Goal: Task Accomplishment & Management: Use online tool/utility

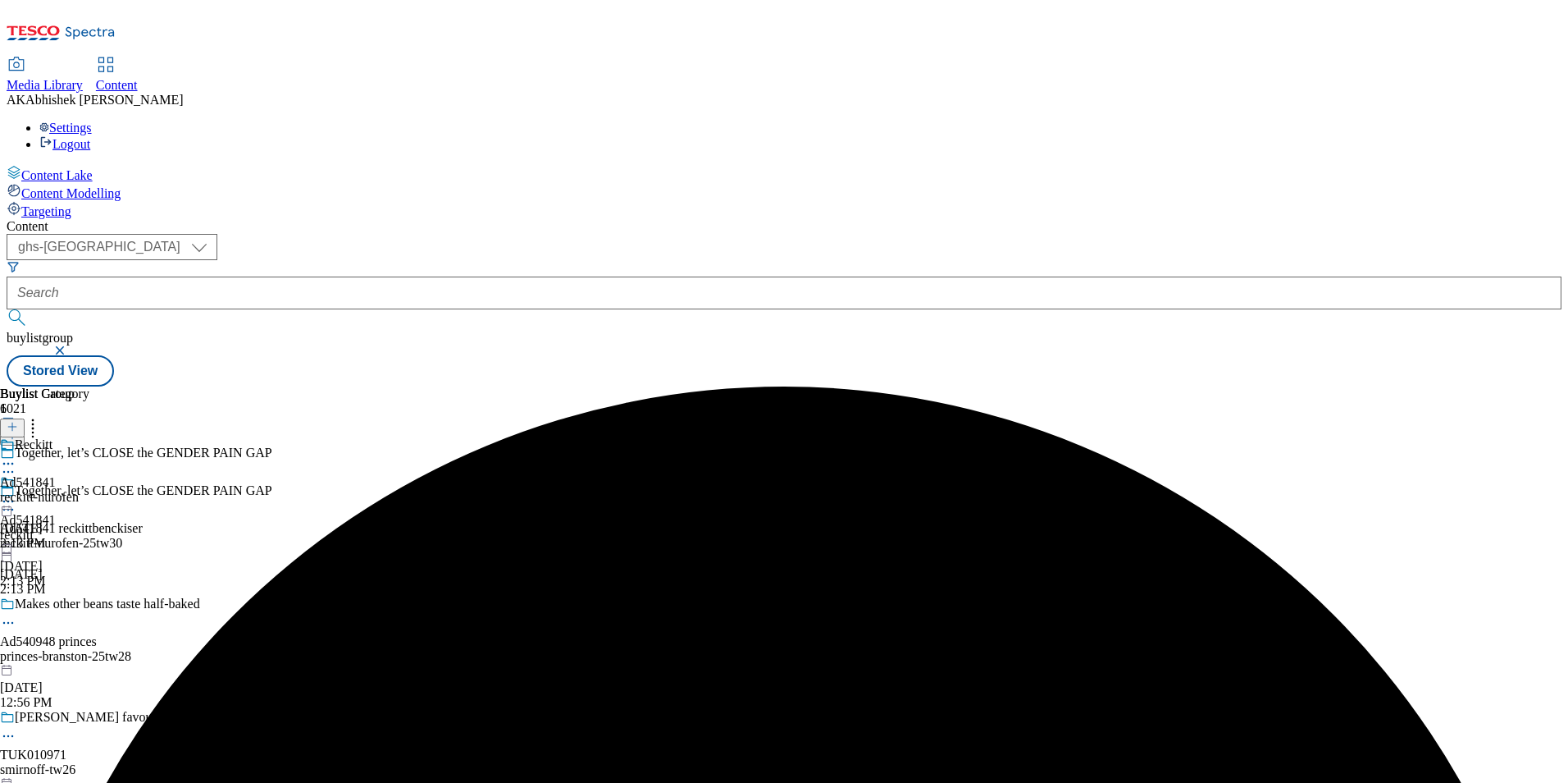
select select "ghs-uk"
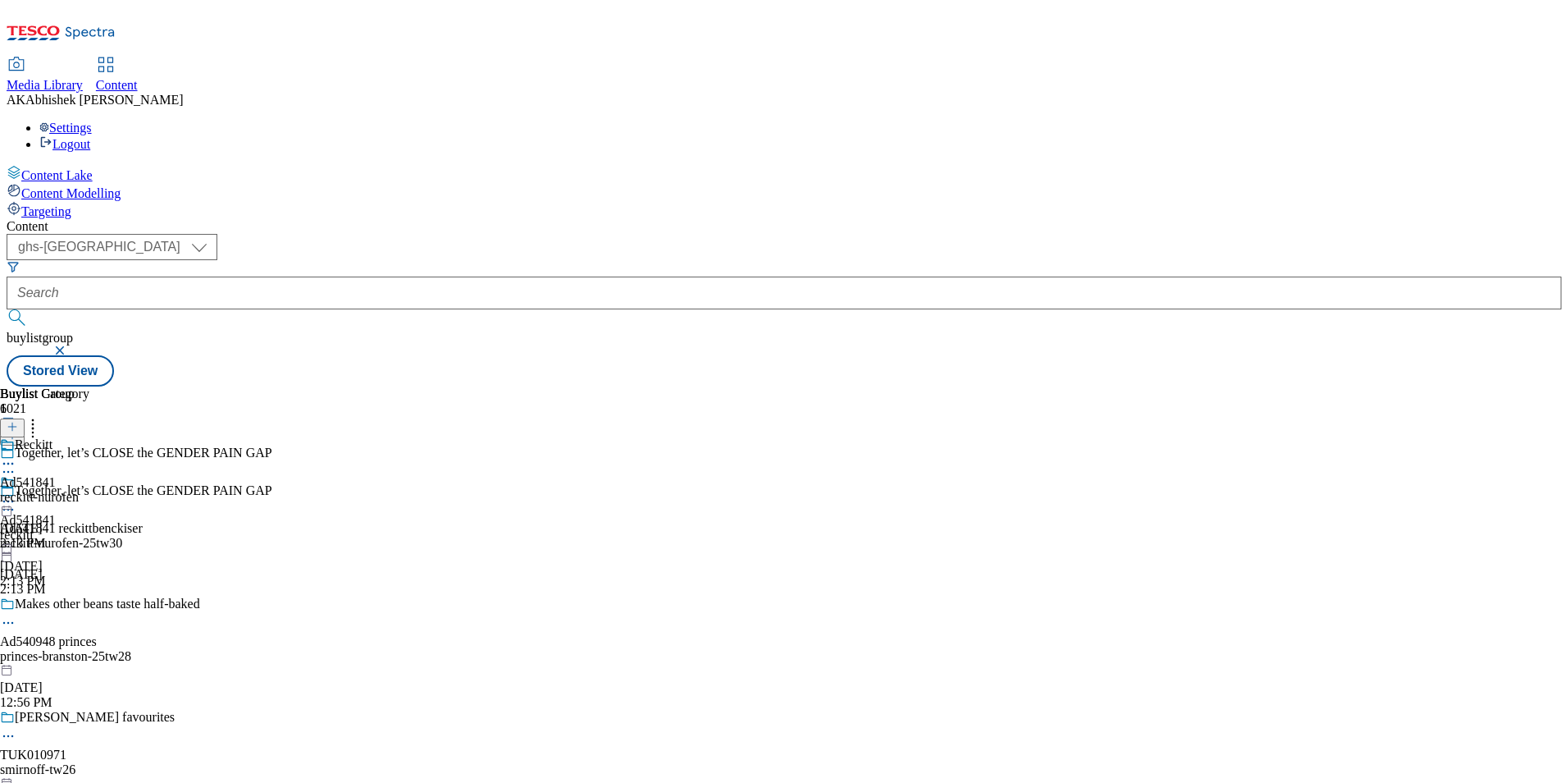
type input "+"
click at [7, 309] on button "submit" at bounding box center [18, 317] width 23 height 16
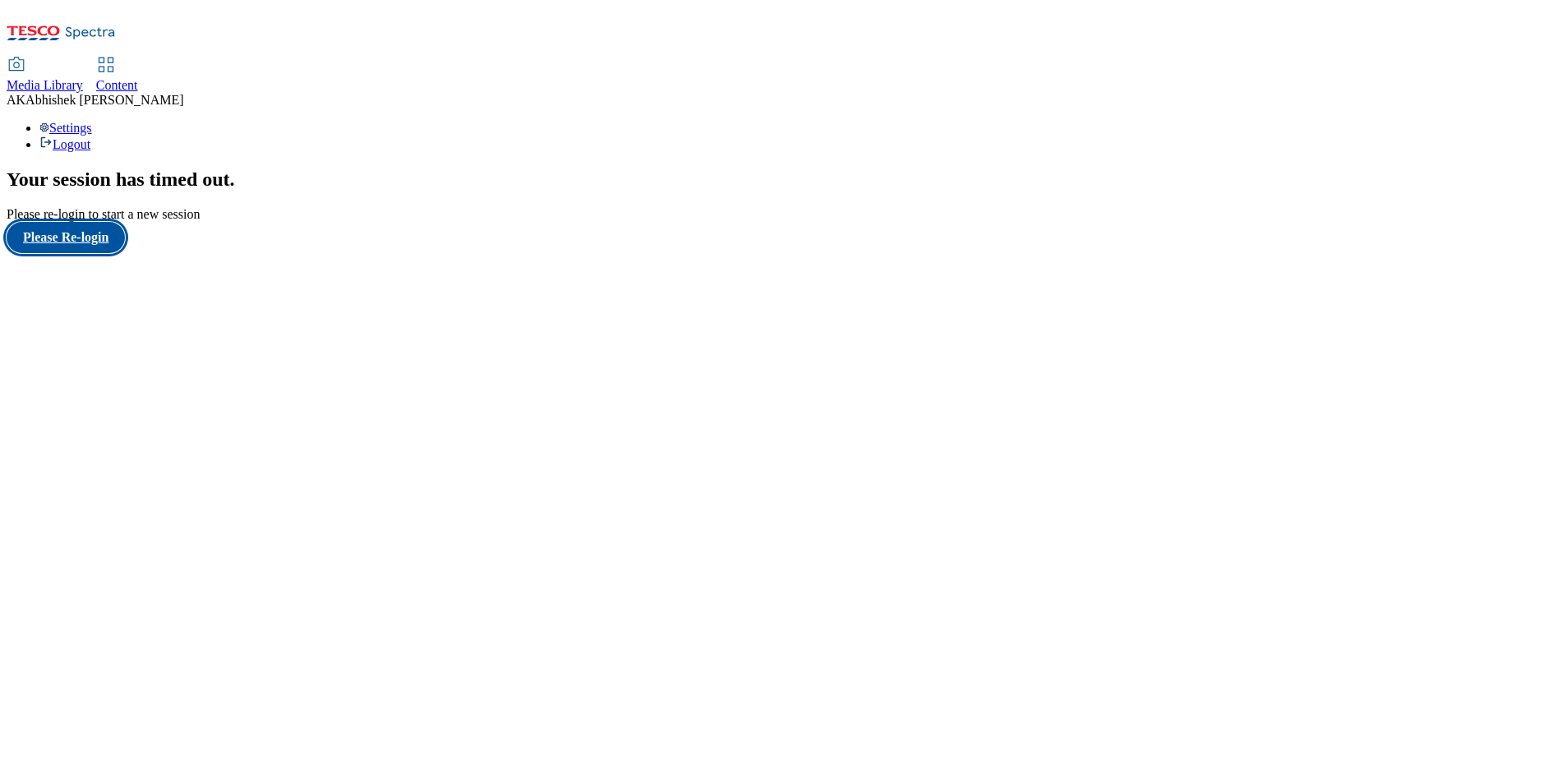
click at [70, 253] on button "Please Re-login" at bounding box center [66, 237] width 118 height 31
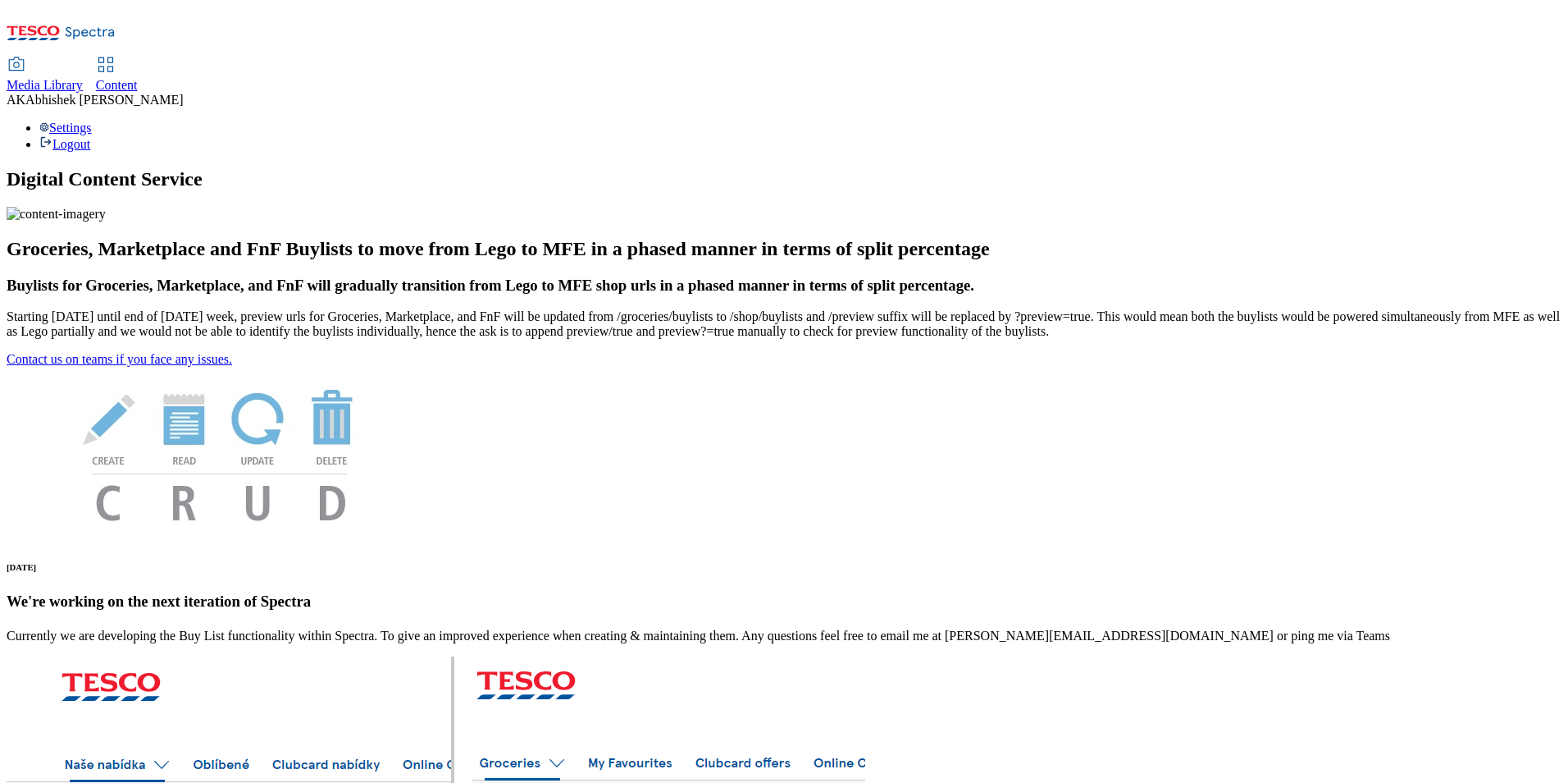
click at [138, 78] on span "Content" at bounding box center [117, 84] width 42 height 14
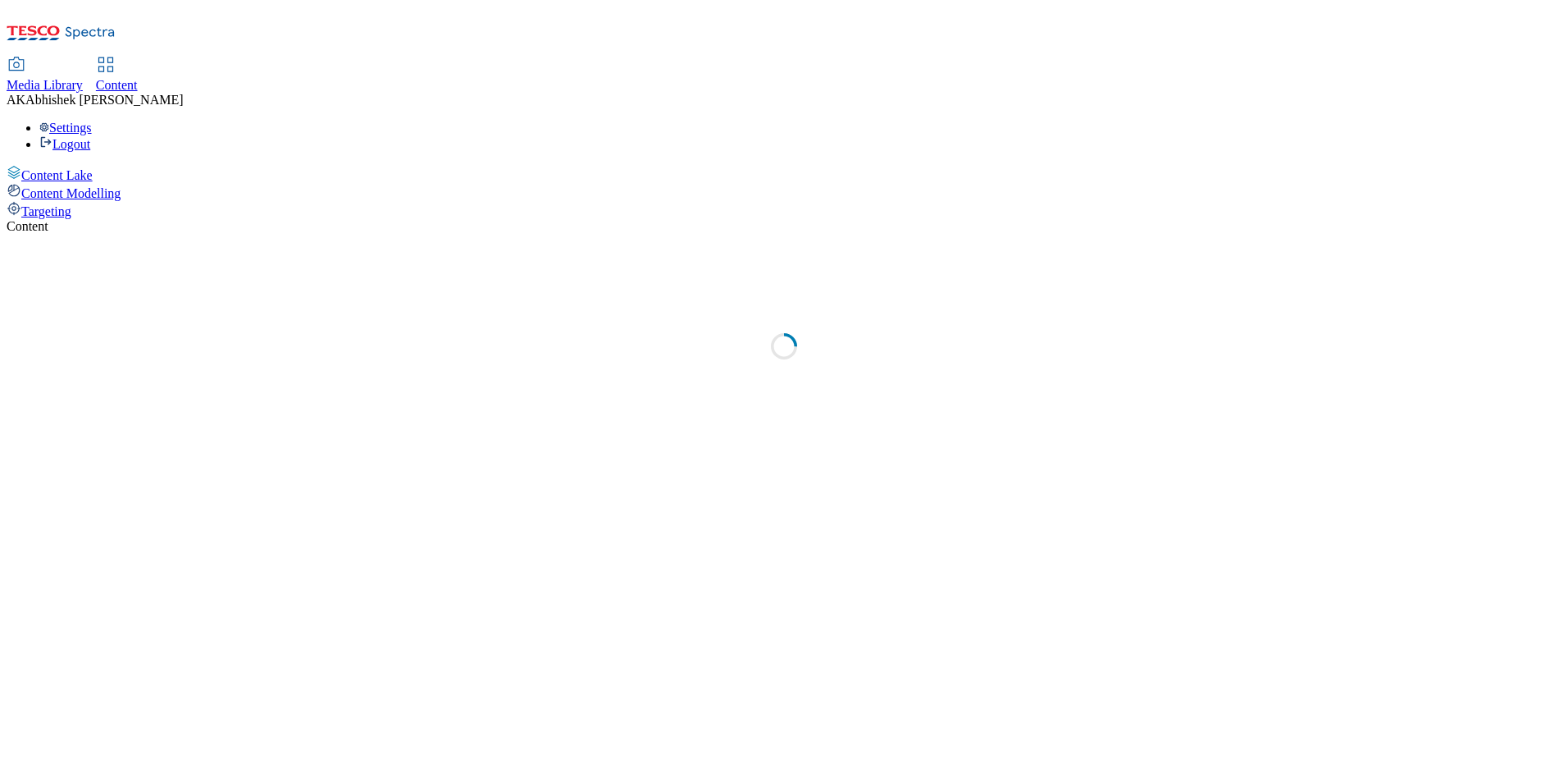
select select "ghs-uk"
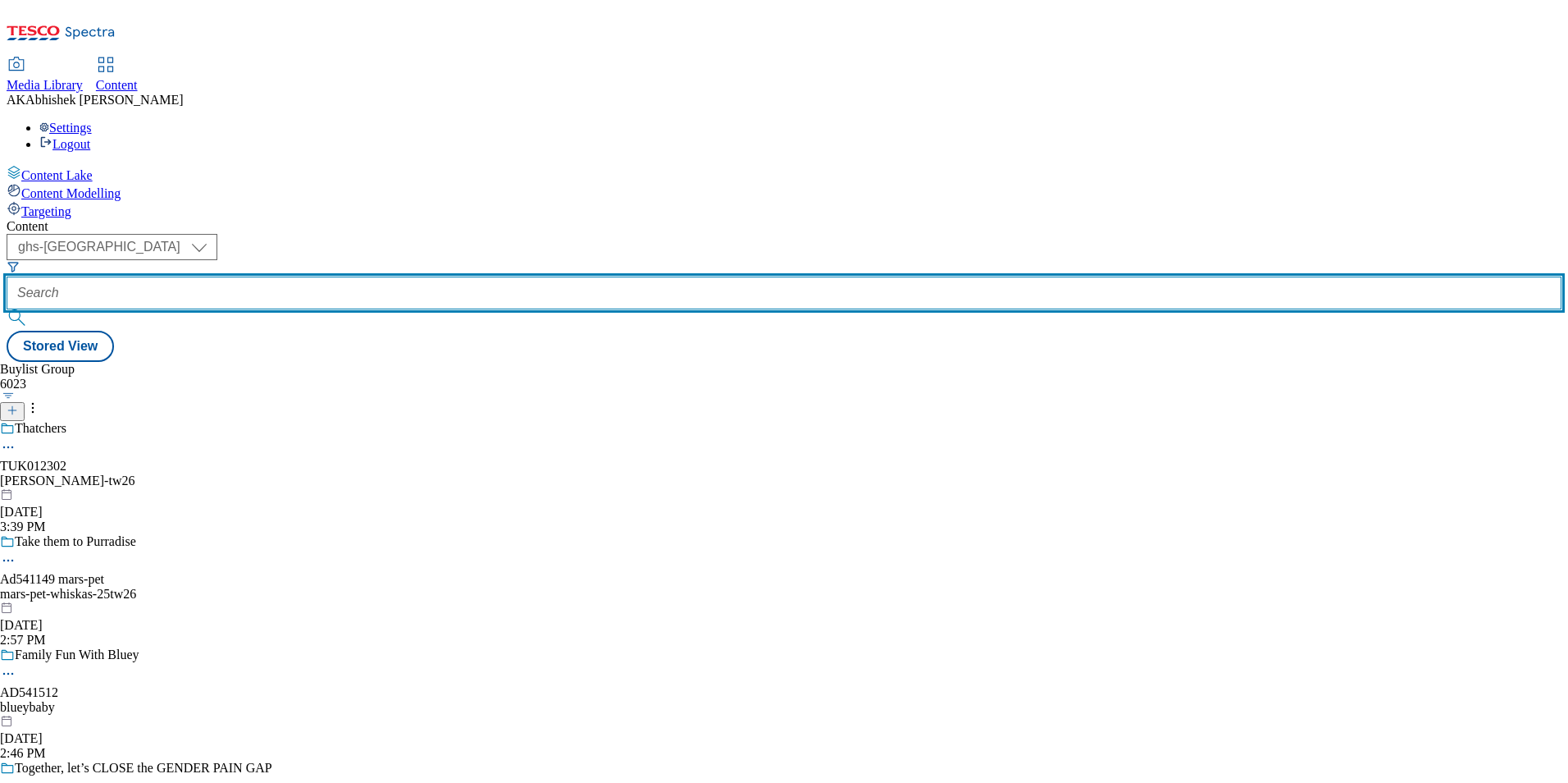
click at [390, 276] on input "text" at bounding box center [784, 292] width 1555 height 33
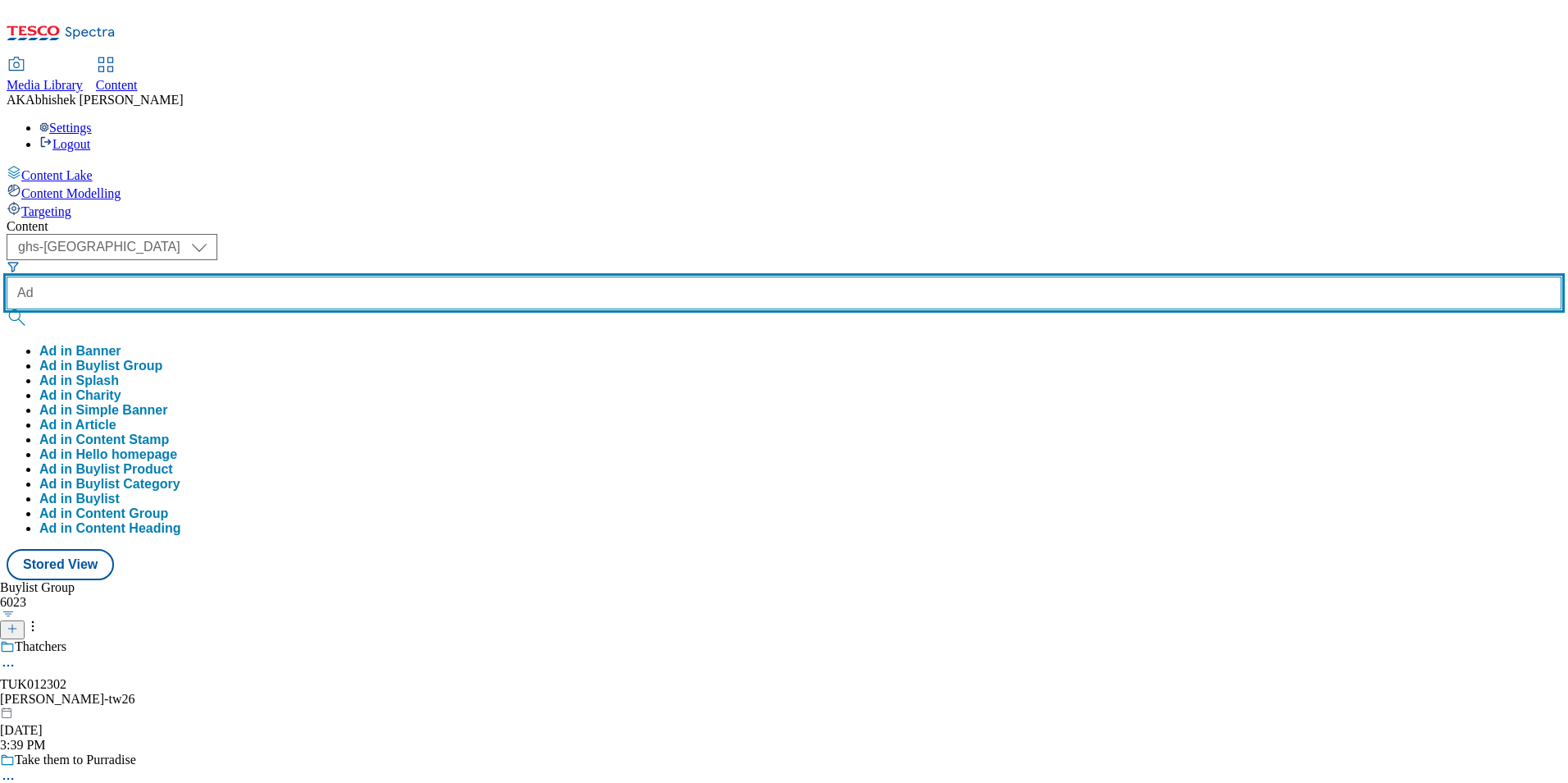
paste input "541871"
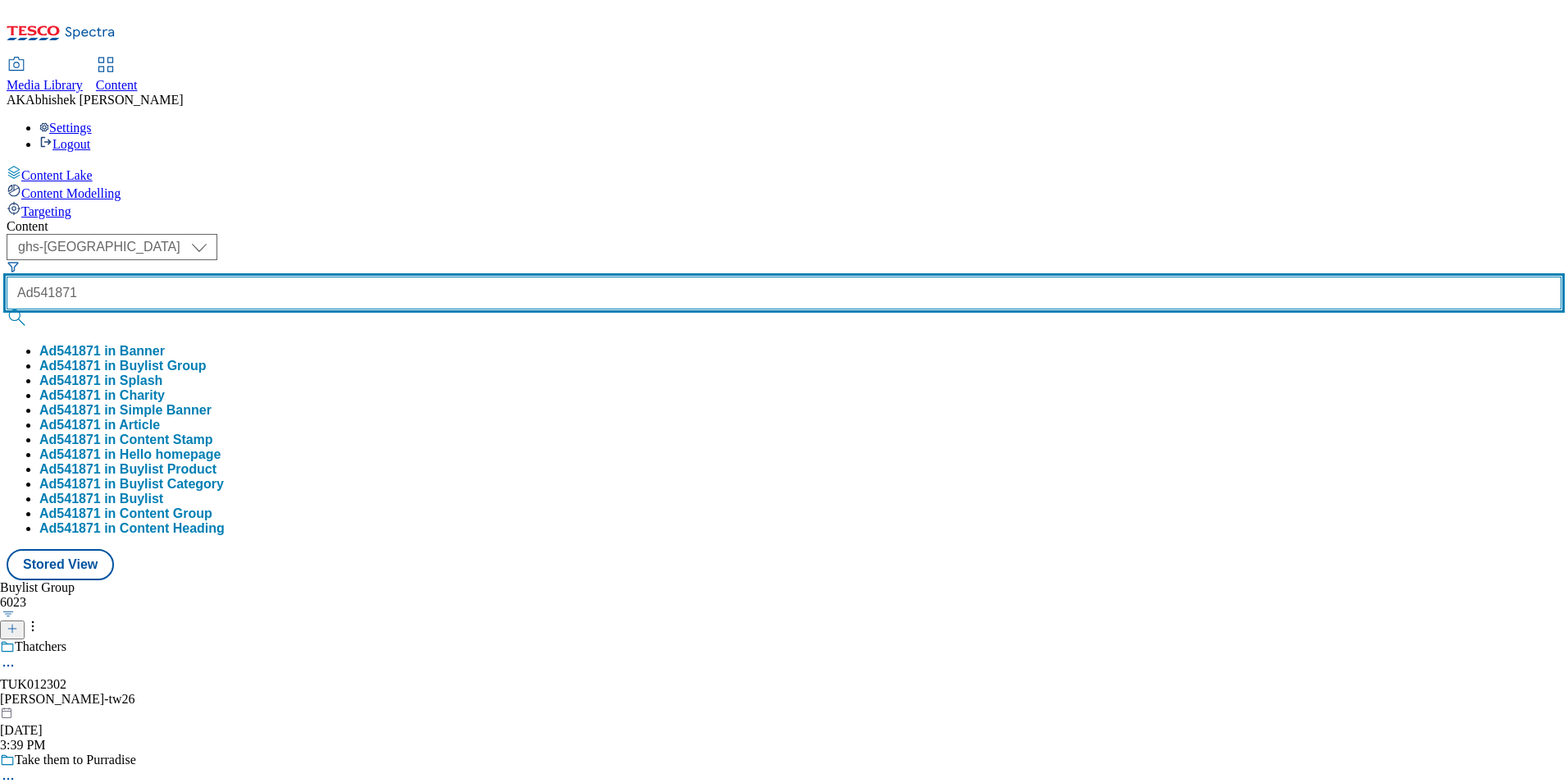
type input "Ad541871"
click at [7, 309] on button "submit" at bounding box center [18, 317] width 23 height 16
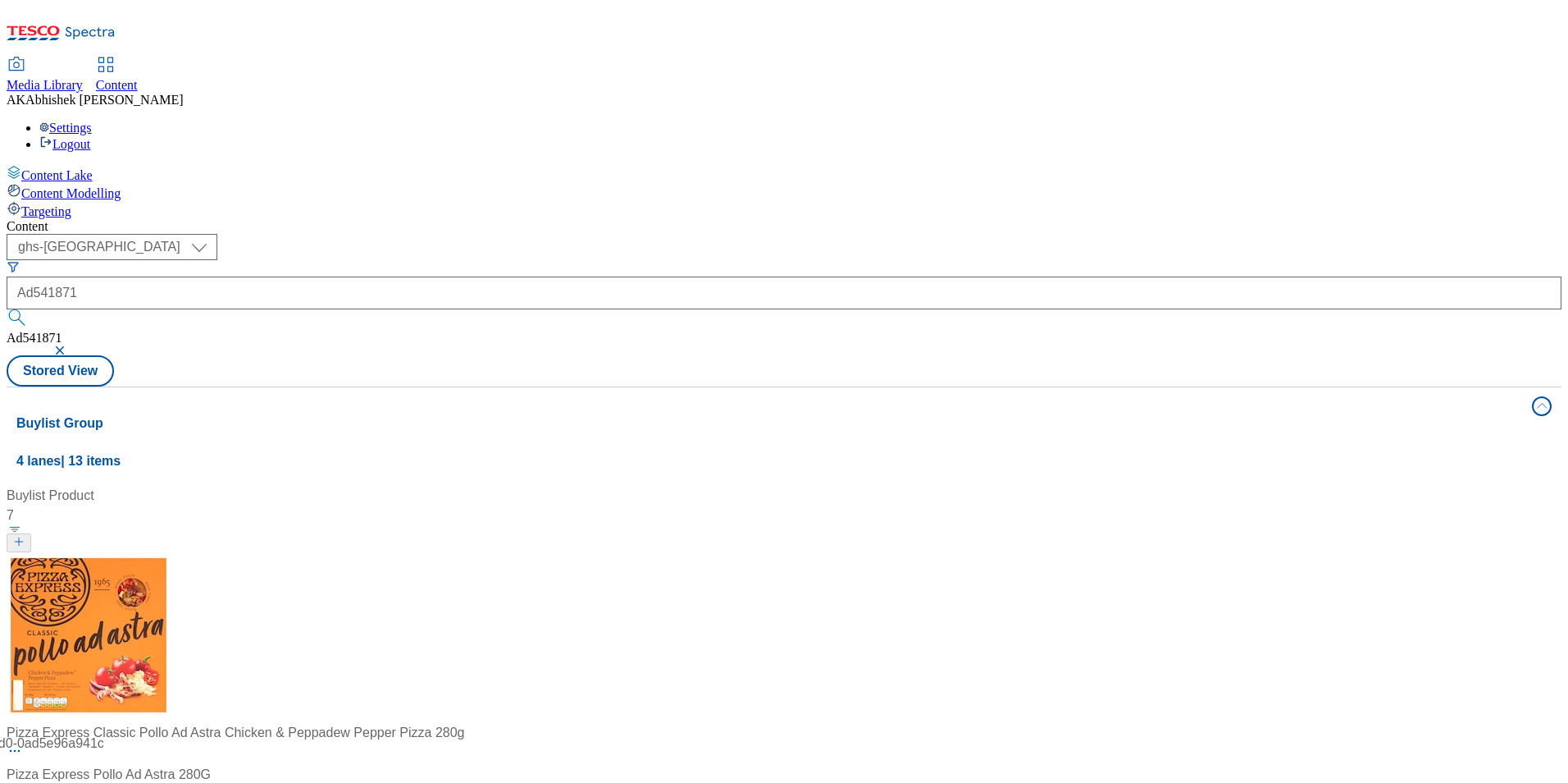
click at [700, 219] on div "Content" at bounding box center [784, 227] width 1555 height 15
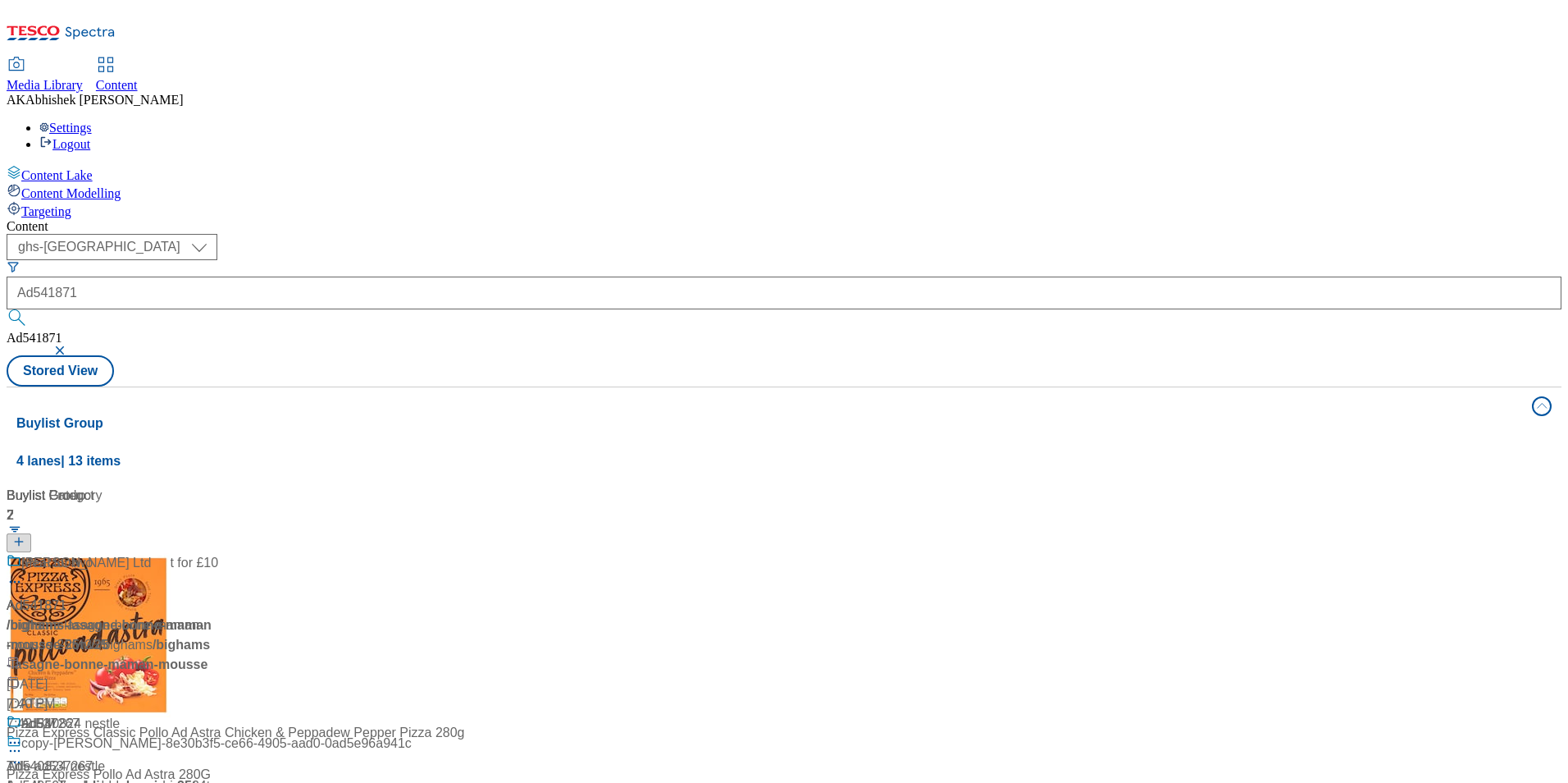
click at [218, 553] on div "Buy one main and dessert for £10 Ad541871 / bighams-lasagne-bonne-maman-mousse-…" at bounding box center [112, 633] width 212 height 160
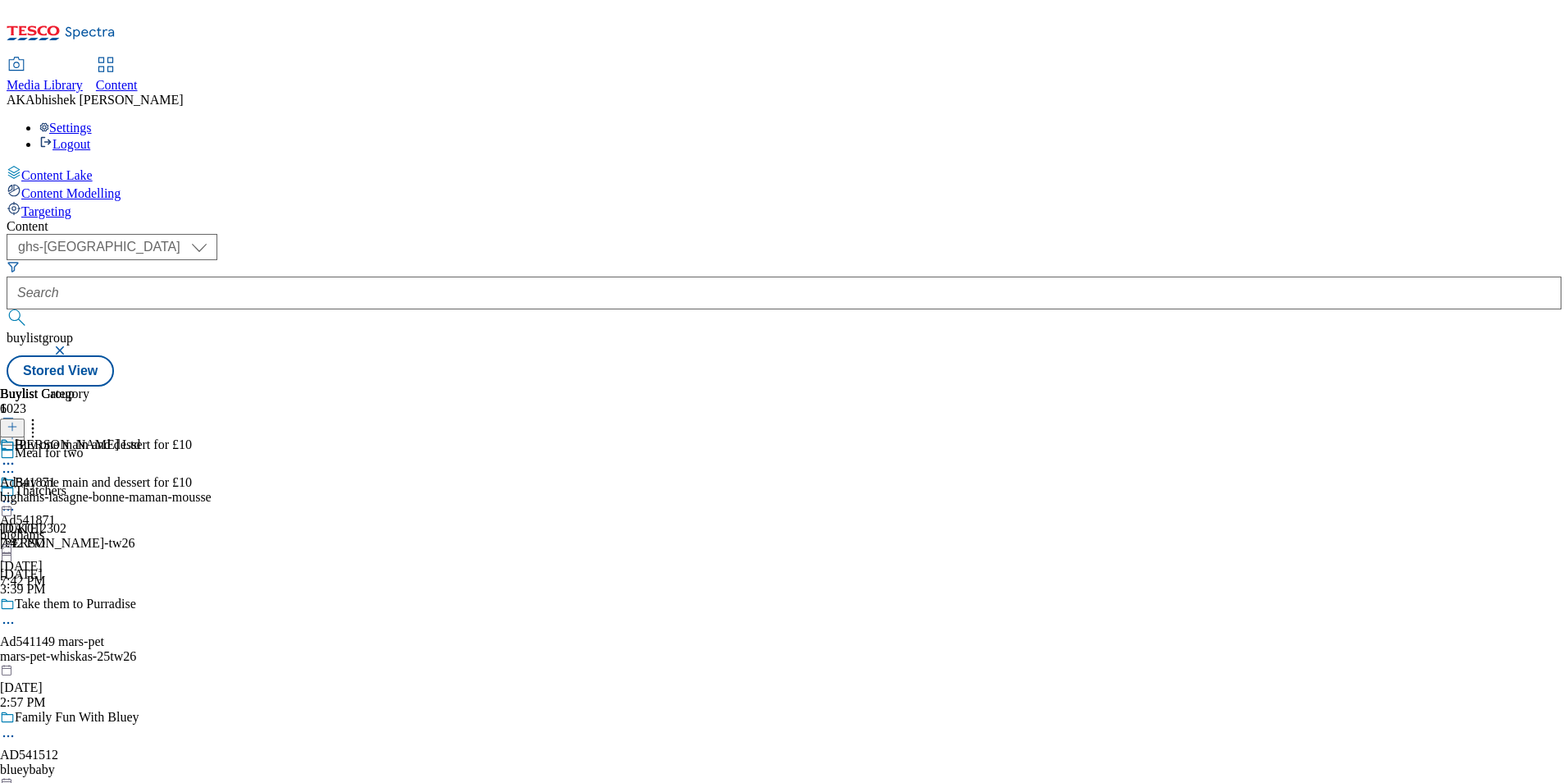
click at [9, 471] on circle at bounding box center [9, 472] width 3 height 3
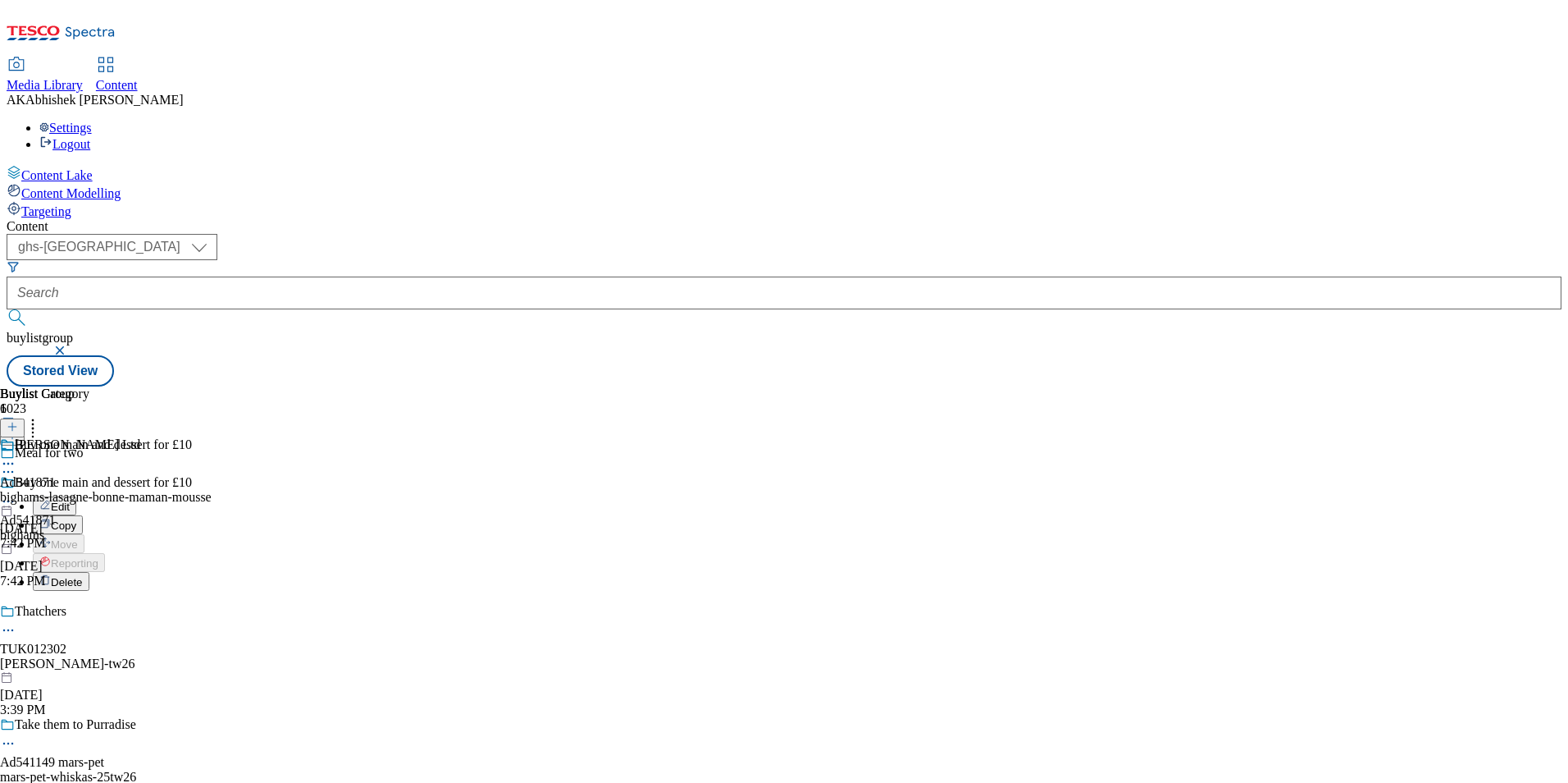
click at [69, 500] on span "Edit" at bounding box center [61, 506] width 19 height 12
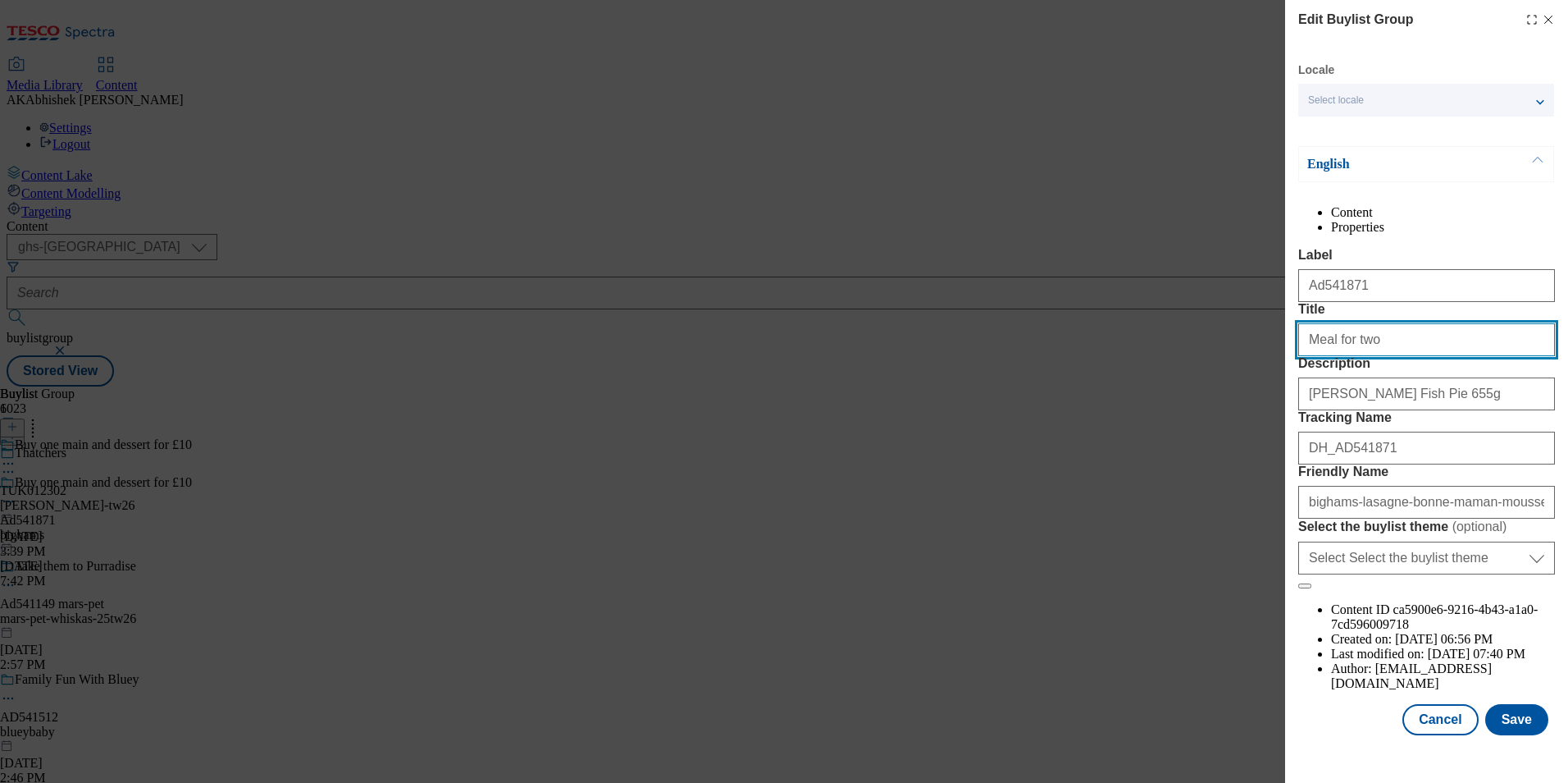
drag, startPoint x: 1422, startPoint y: 397, endPoint x: 724, endPoint y: 399, distance: 698.0
click at [959, 399] on div "Edit Buylist Group Locale Select locale English Welsh English Content Propertie…" at bounding box center [784, 391] width 1568 height 783
paste input "Buy one main and one dessert"
type input "Buy one main and one dessert"
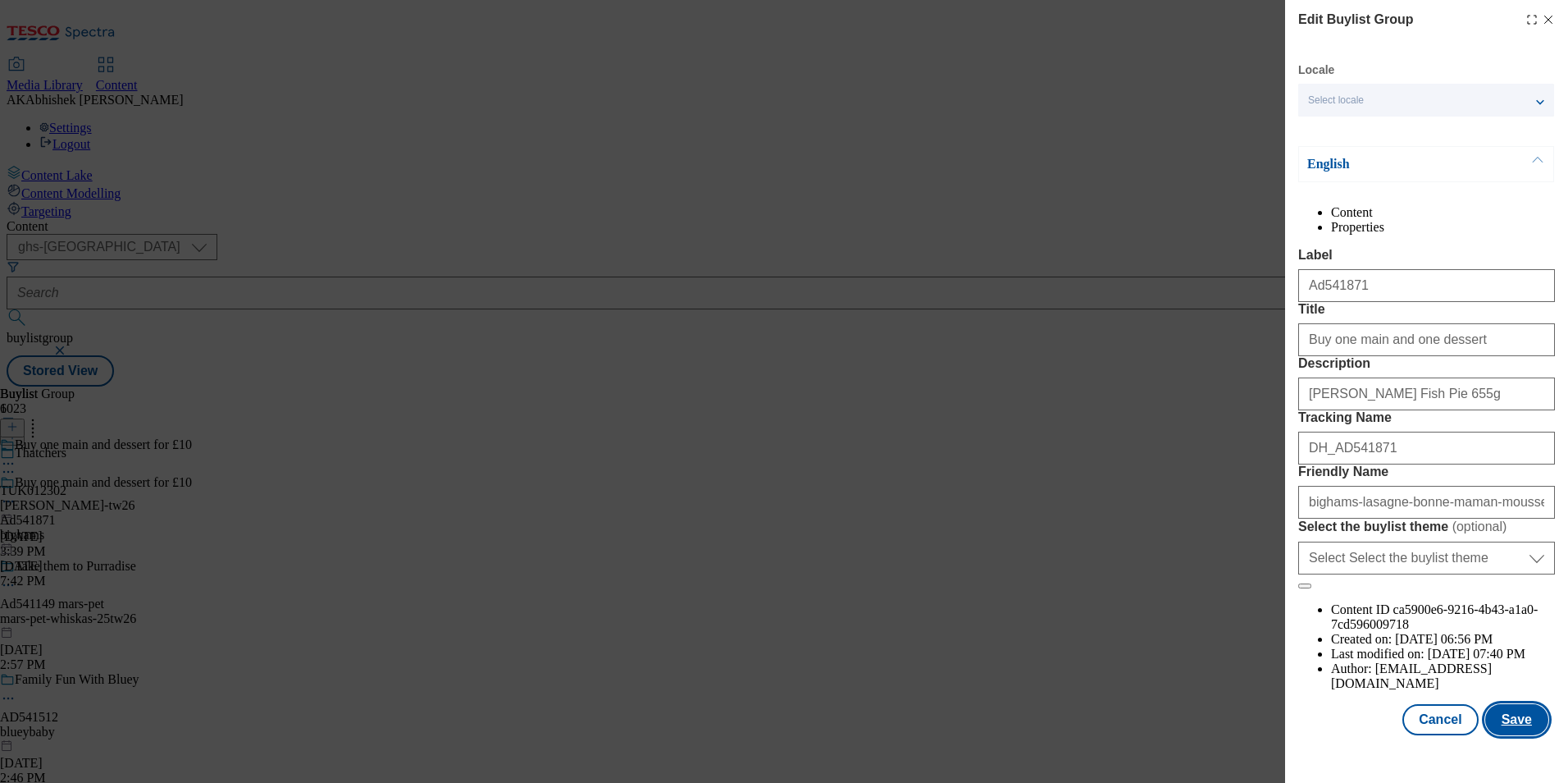
click at [1506, 731] on button "Save" at bounding box center [1516, 719] width 64 height 31
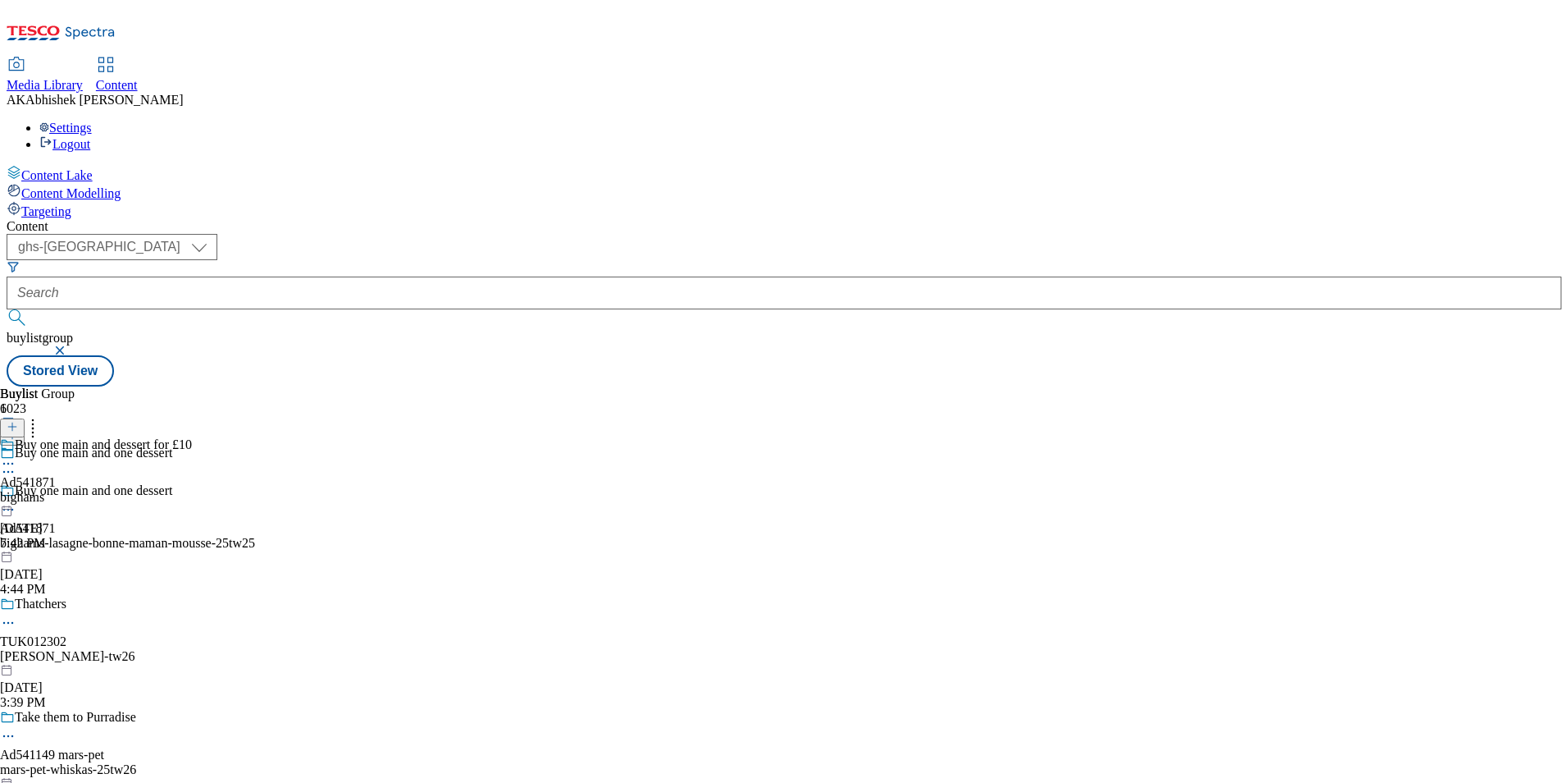
click at [16, 456] on icon at bounding box center [8, 463] width 16 height 16
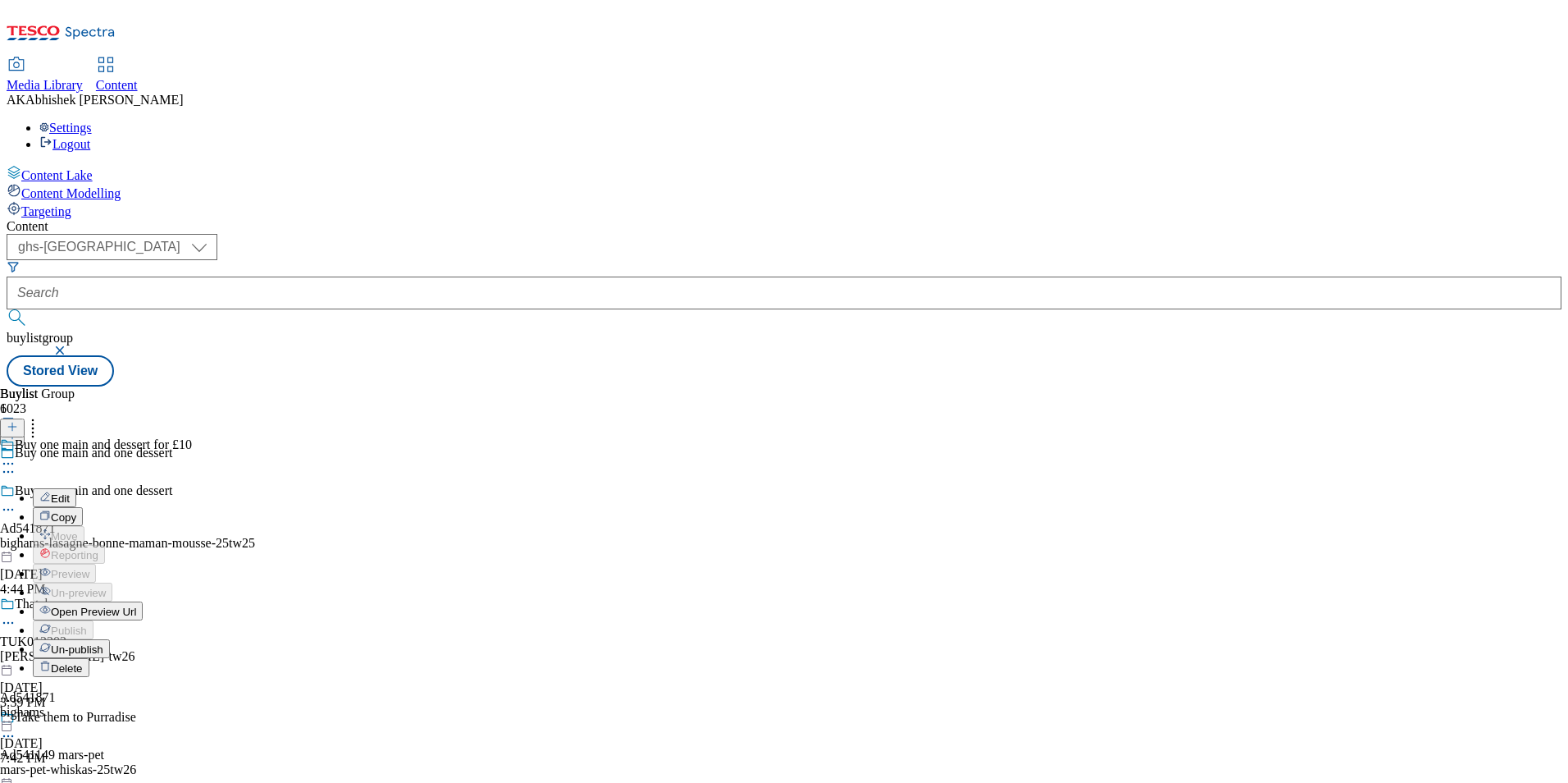
click at [69, 493] on span "Edit" at bounding box center [61, 498] width 19 height 12
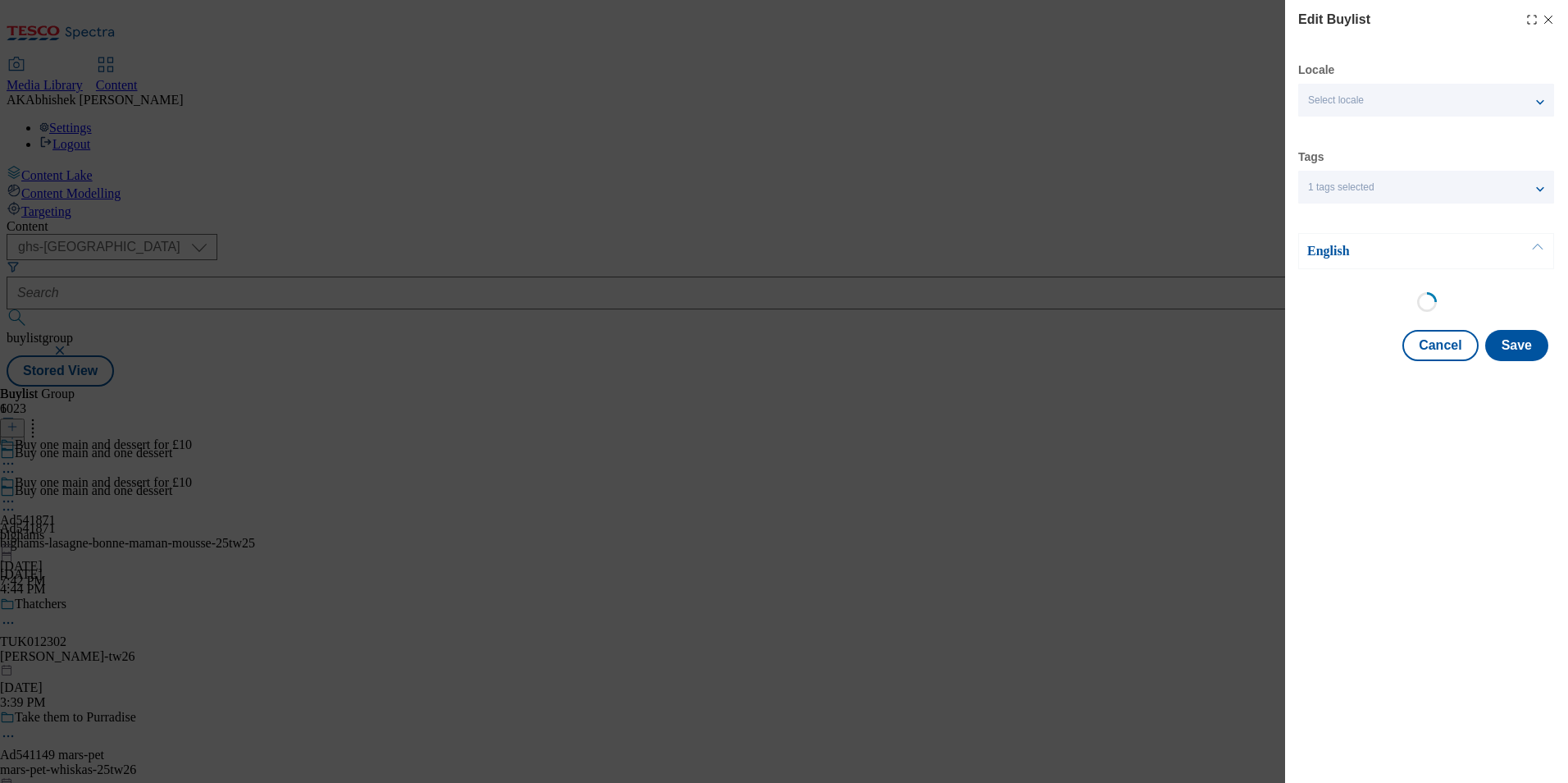
select select "tactical"
select select "supplier funded short term 1-3 weeks"
select select "dunnhumby"
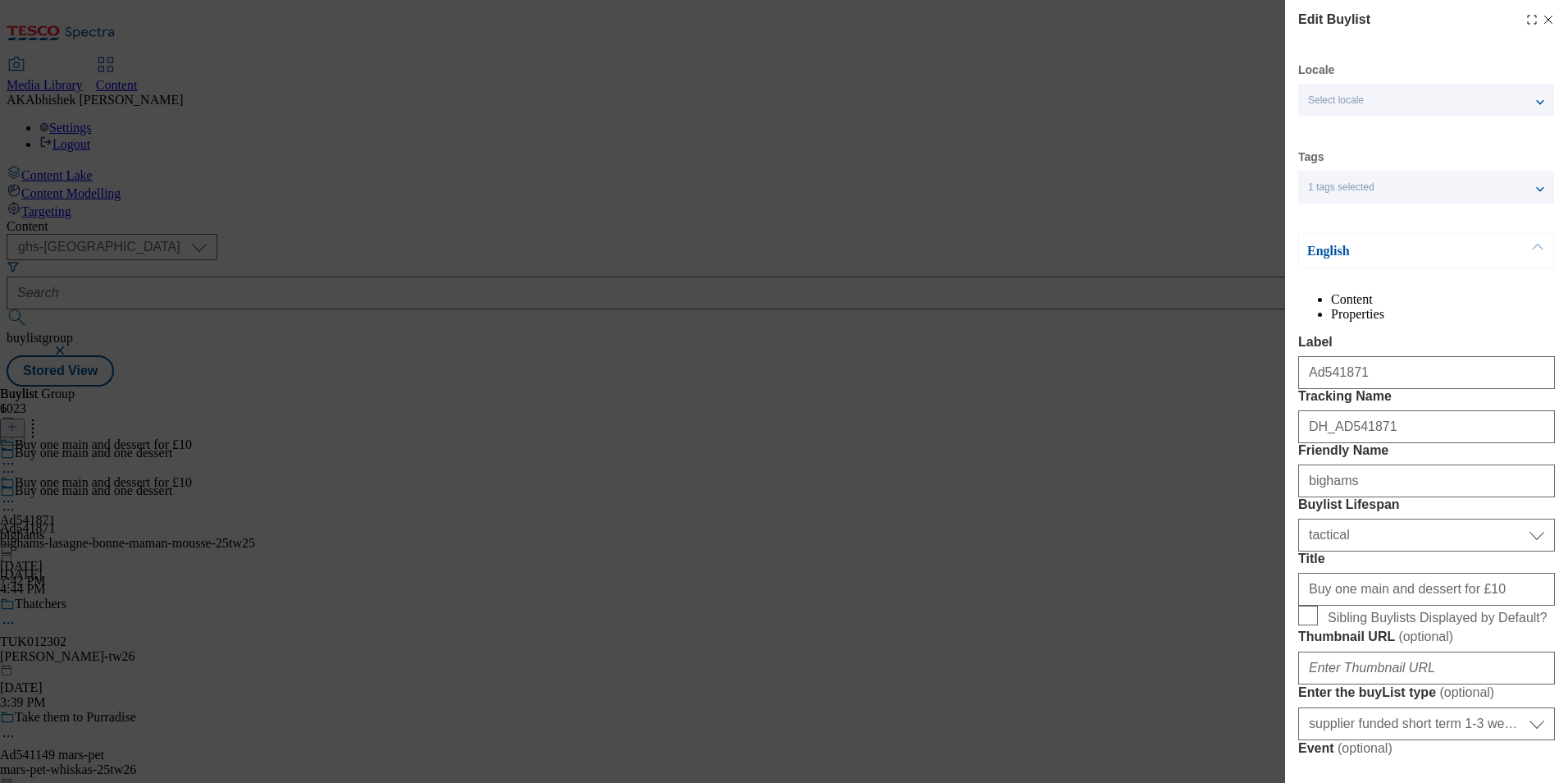
select select "Banner"
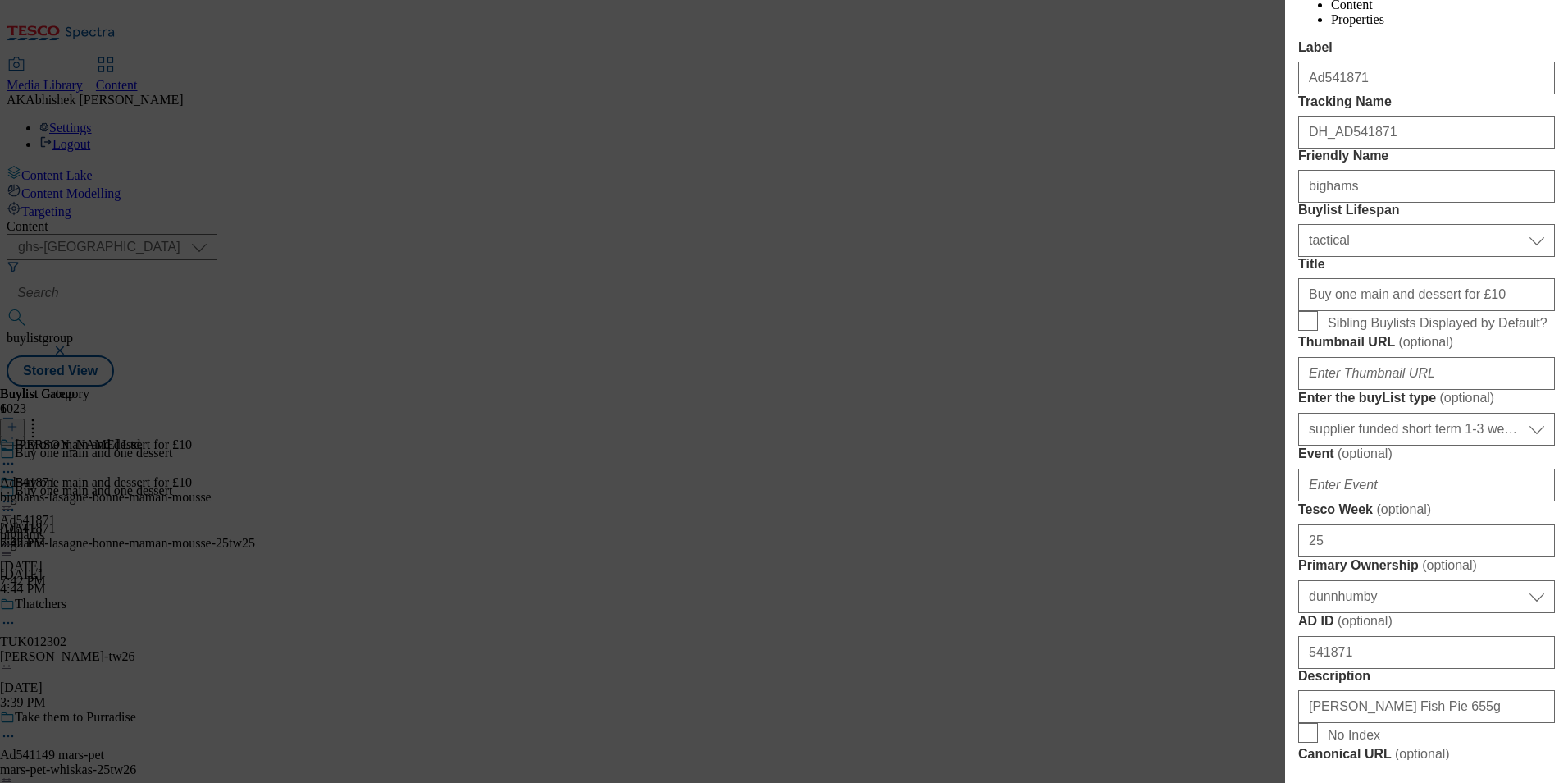
scroll to position [328, 0]
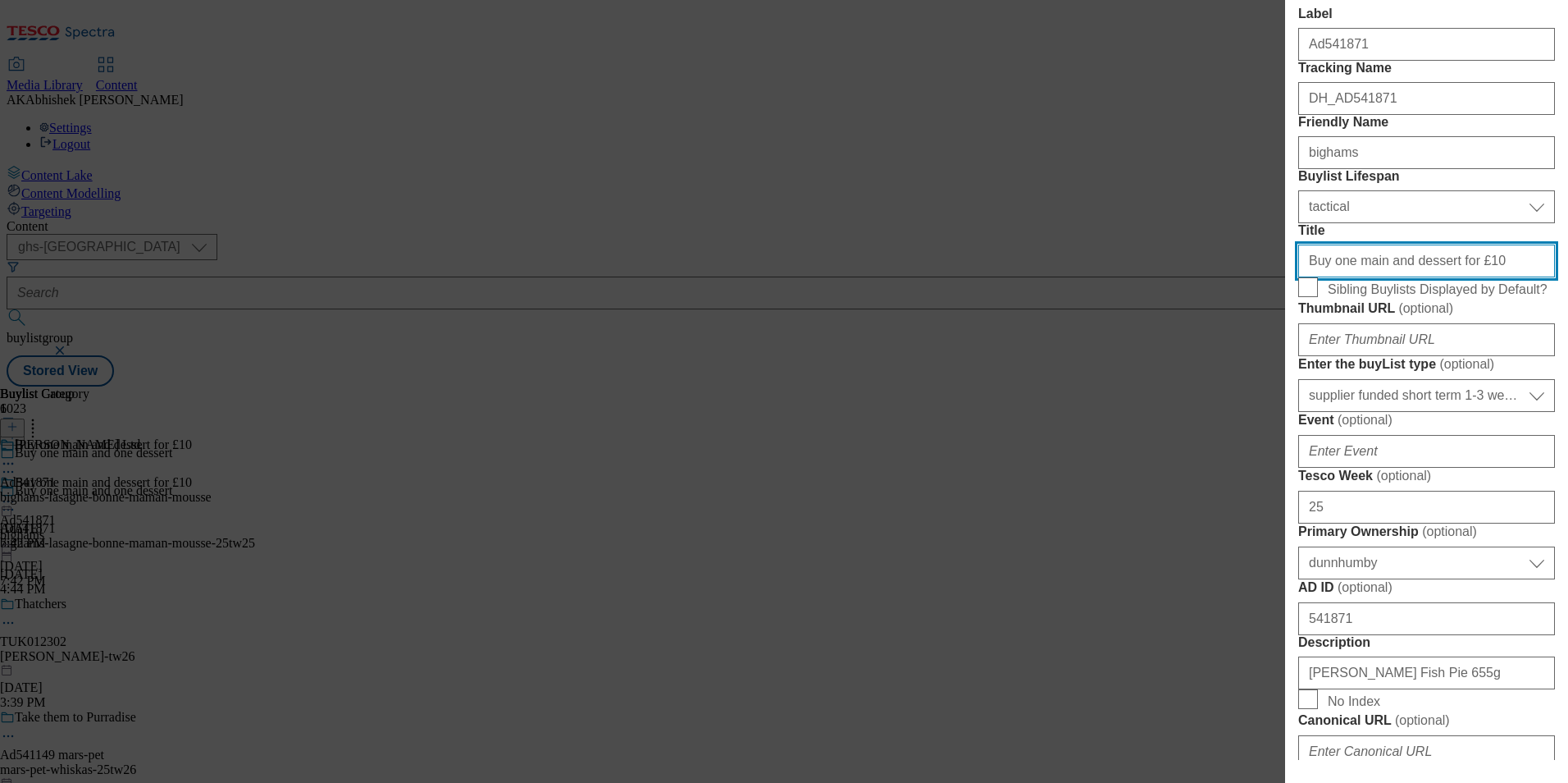
drag, startPoint x: 1485, startPoint y: 405, endPoint x: 965, endPoint y: 385, distance: 520.4
click at [965, 385] on div "Edit Buylist Locale Select locale English Welsh Tags 1 tags selected fnf market…" at bounding box center [784, 391] width 1568 height 783
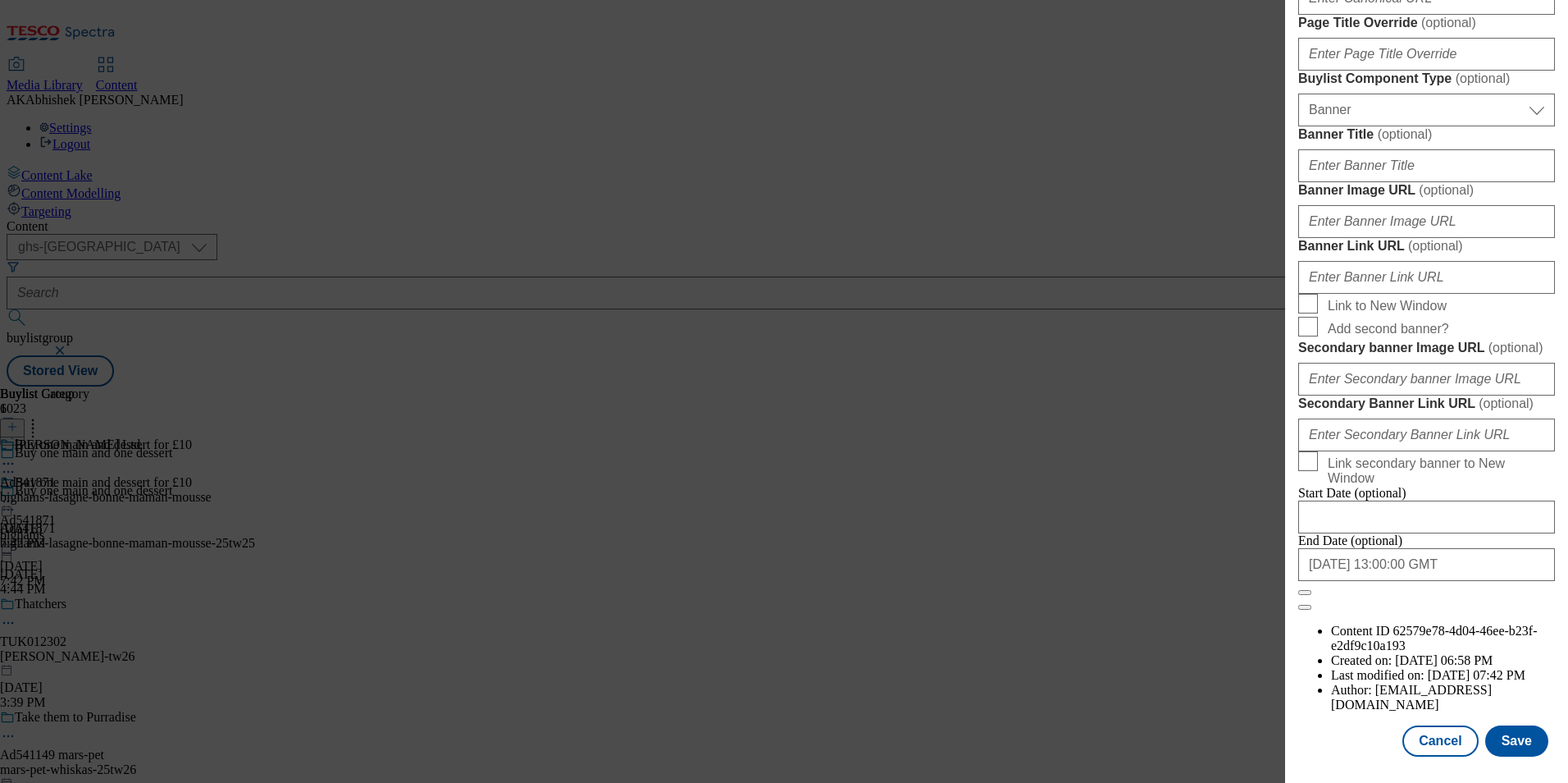
scroll to position [1690, 0]
click at [1508, 736] on button "Save" at bounding box center [1516, 740] width 64 height 31
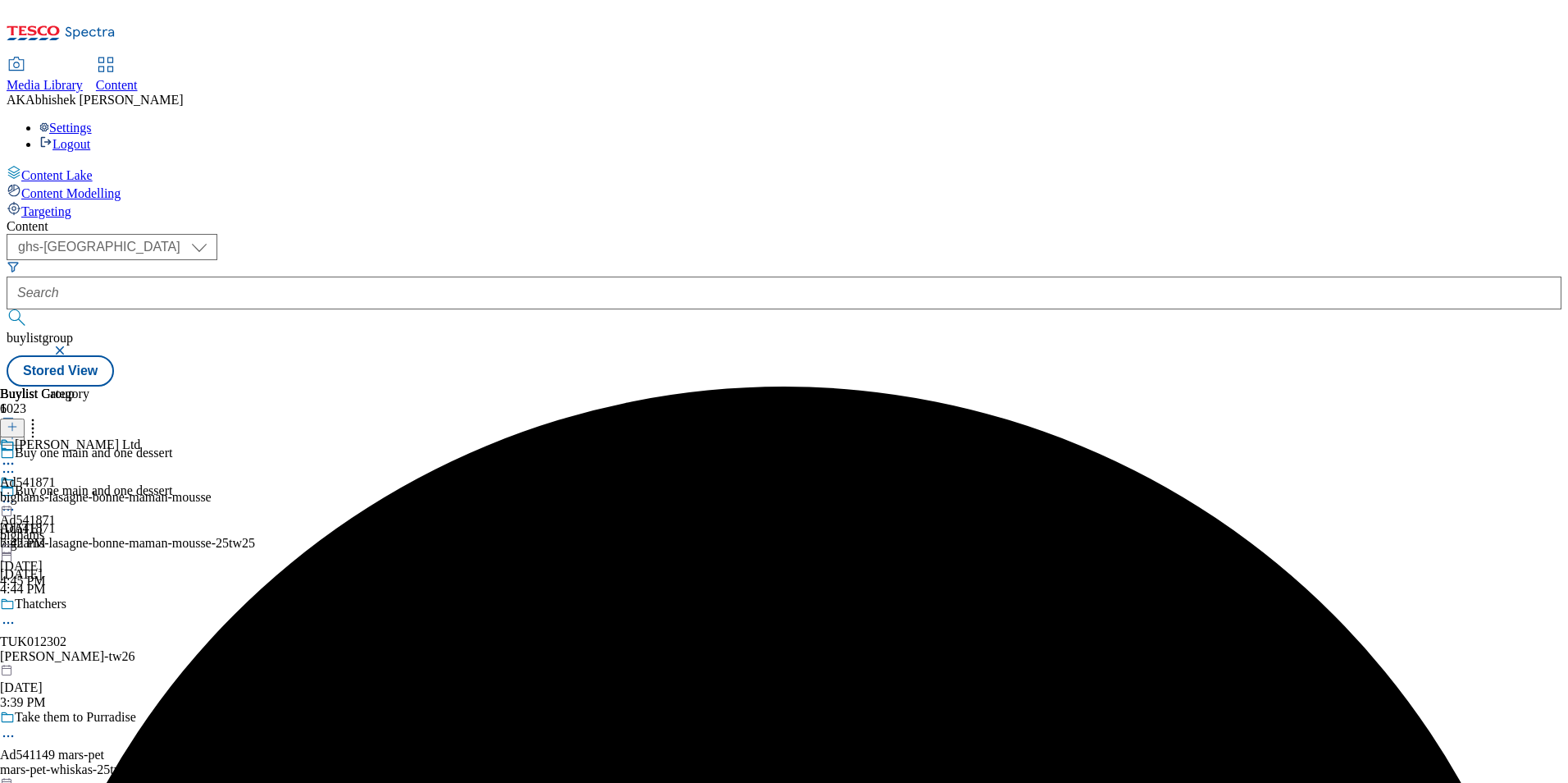
click at [9, 462] on circle at bounding box center [9, 463] width 3 height 3
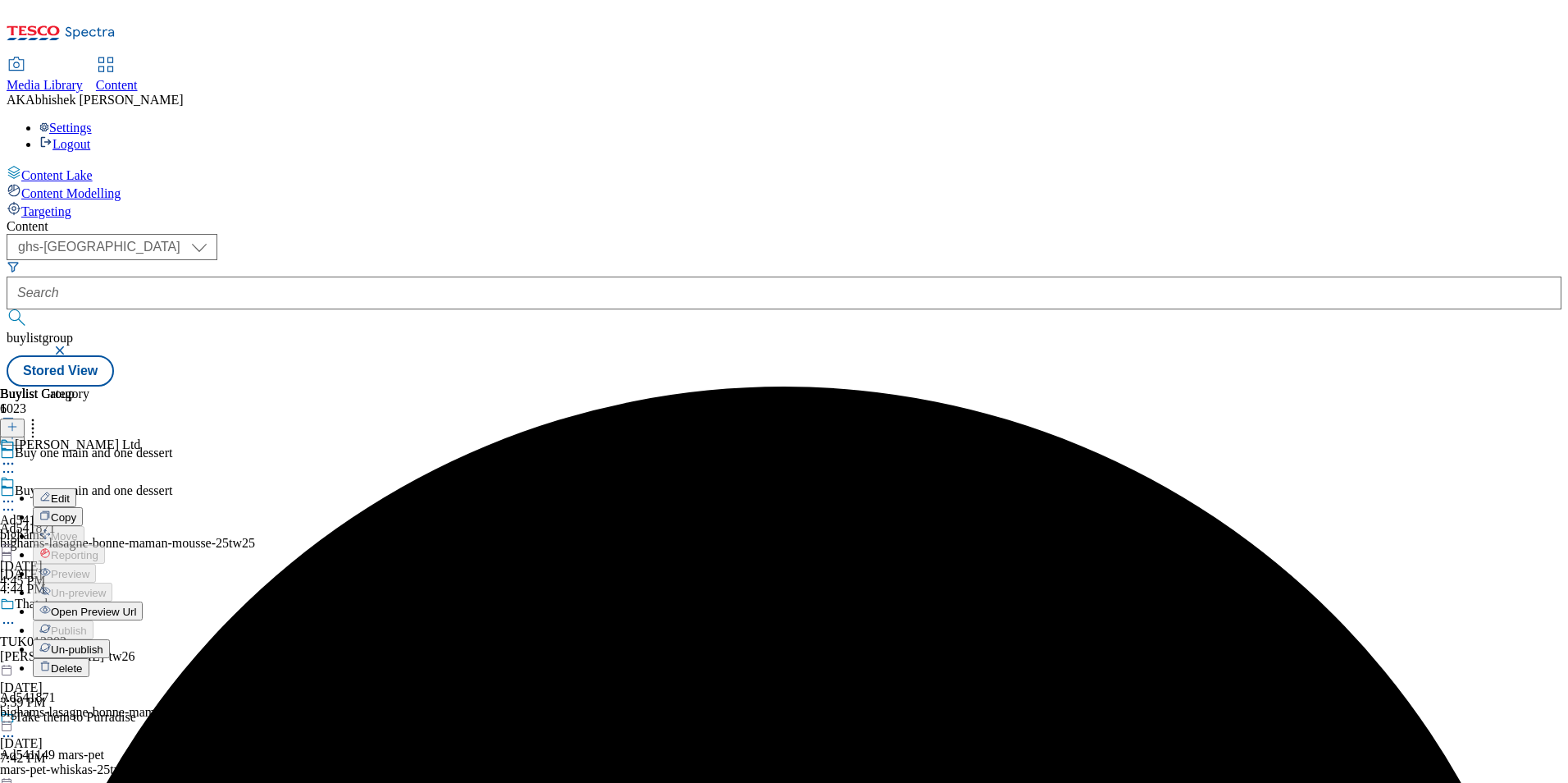
click at [69, 493] on span "Edit" at bounding box center [61, 498] width 19 height 12
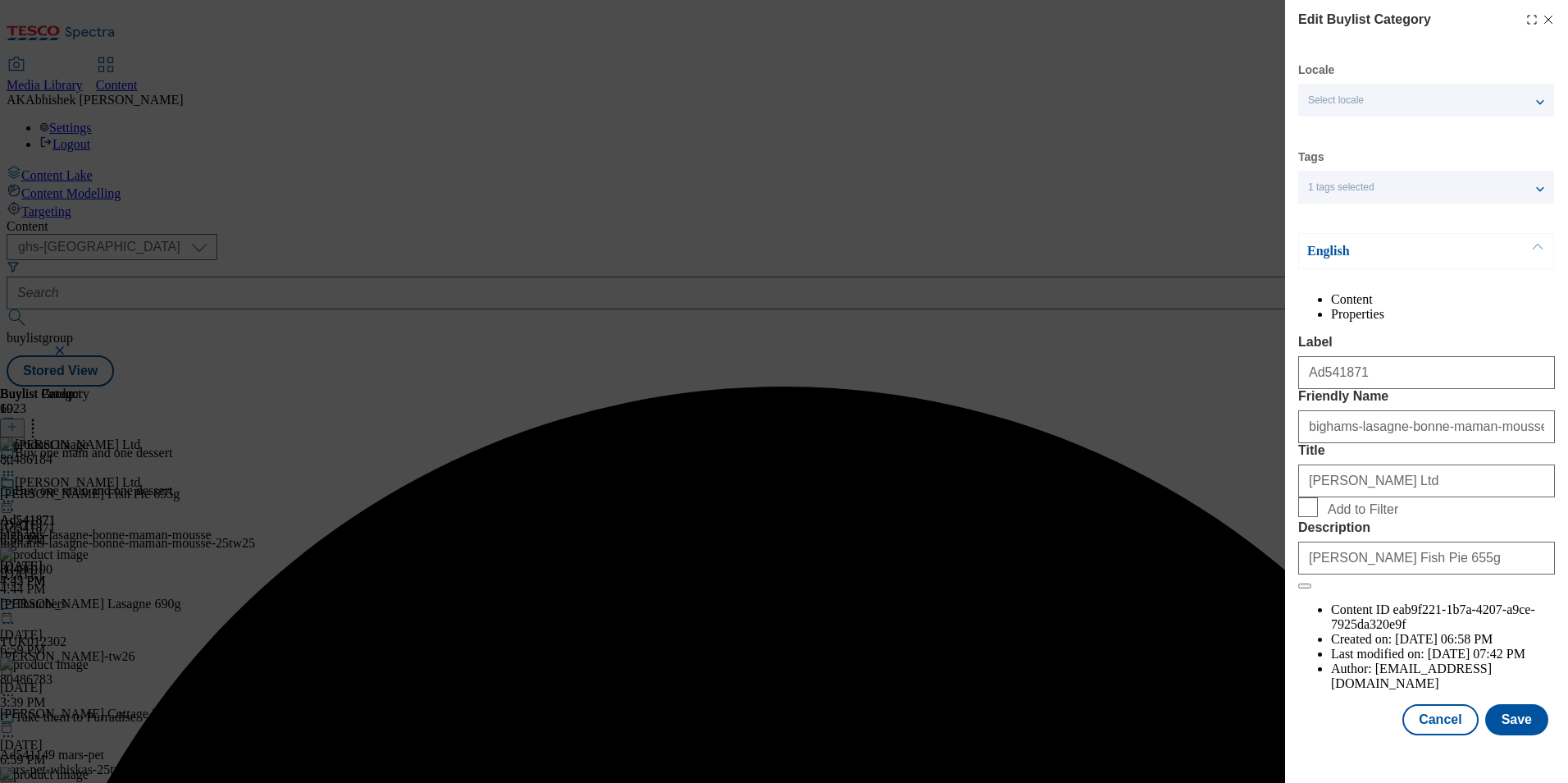
scroll to position [25, 0]
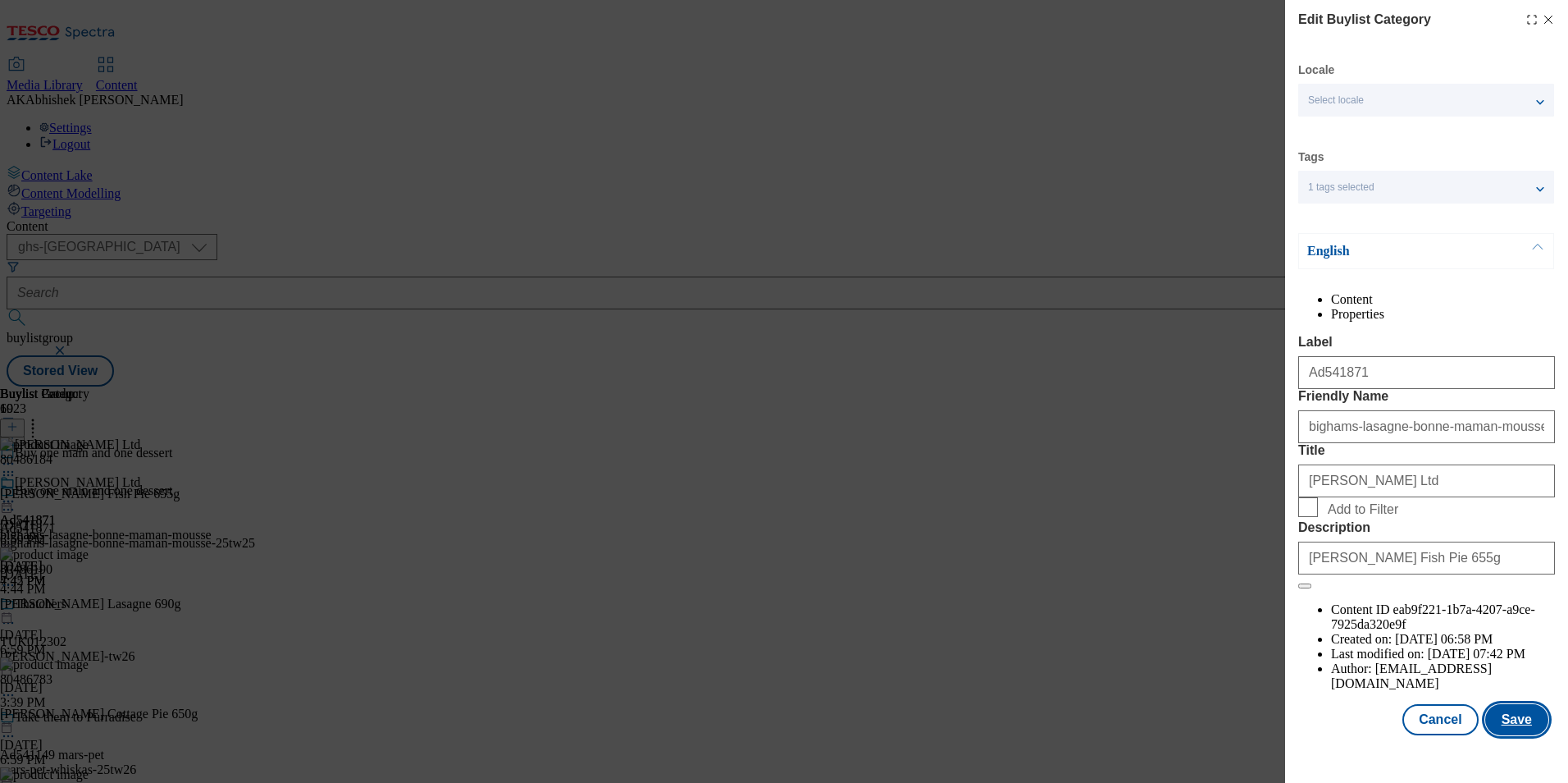
click at [1506, 733] on button "Save" at bounding box center [1516, 719] width 64 height 31
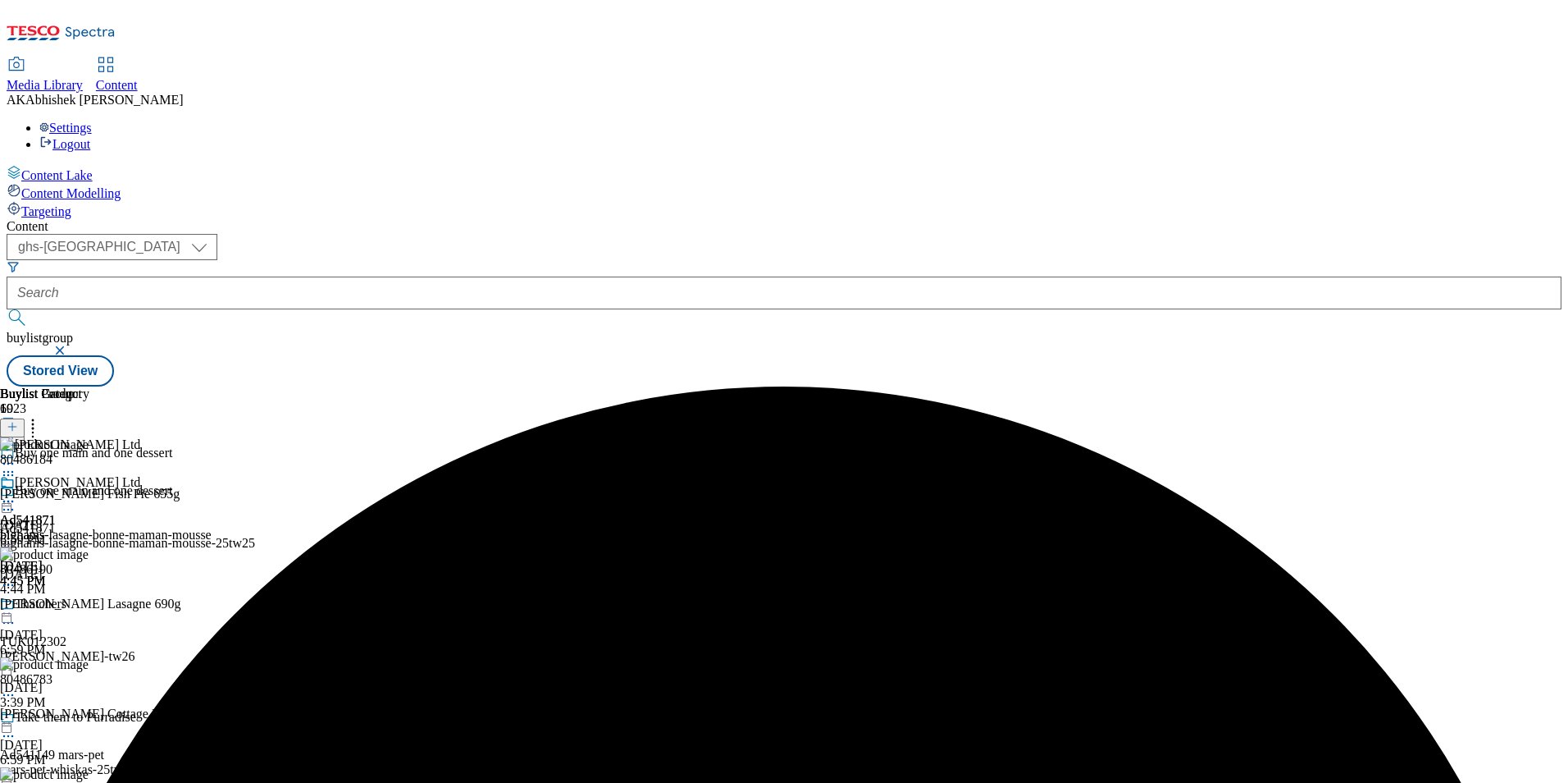
click at [16, 493] on icon at bounding box center [8, 500] width 16 height 16
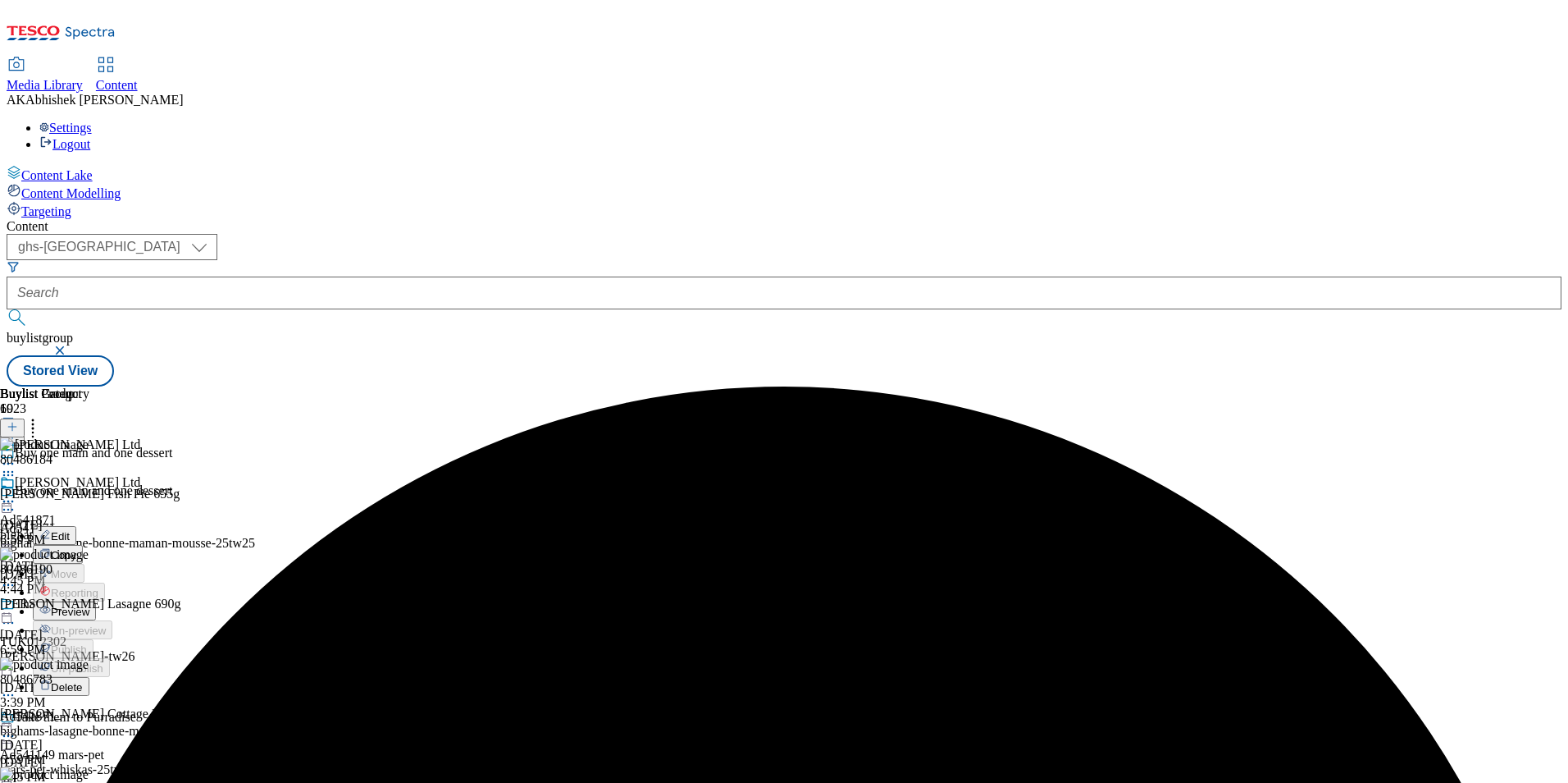
click at [89, 606] on span "Preview" at bounding box center [70, 611] width 39 height 12
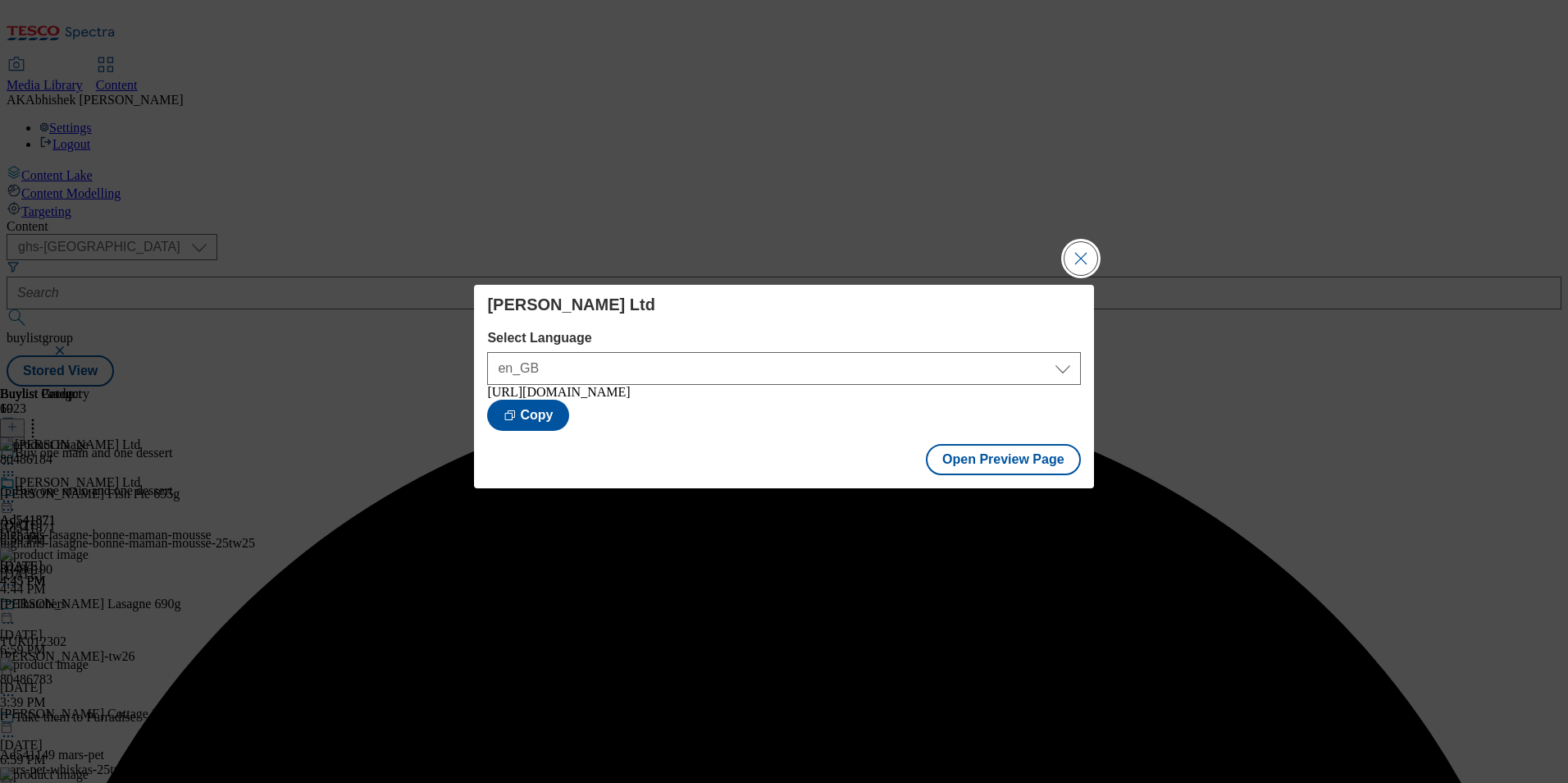
click at [1077, 253] on button "Close Modal" at bounding box center [1080, 258] width 33 height 33
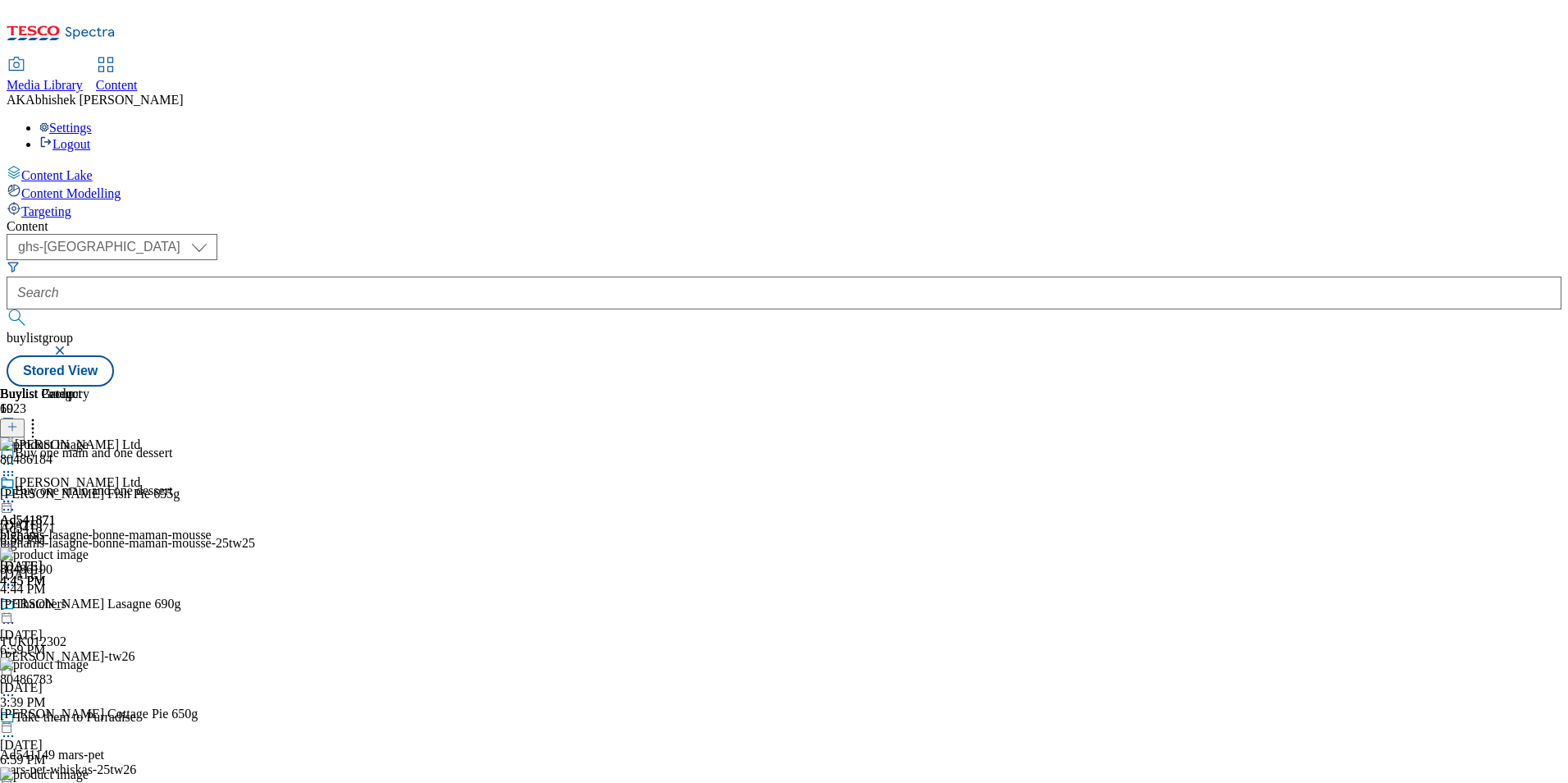
click at [16, 493] on icon at bounding box center [8, 500] width 16 height 16
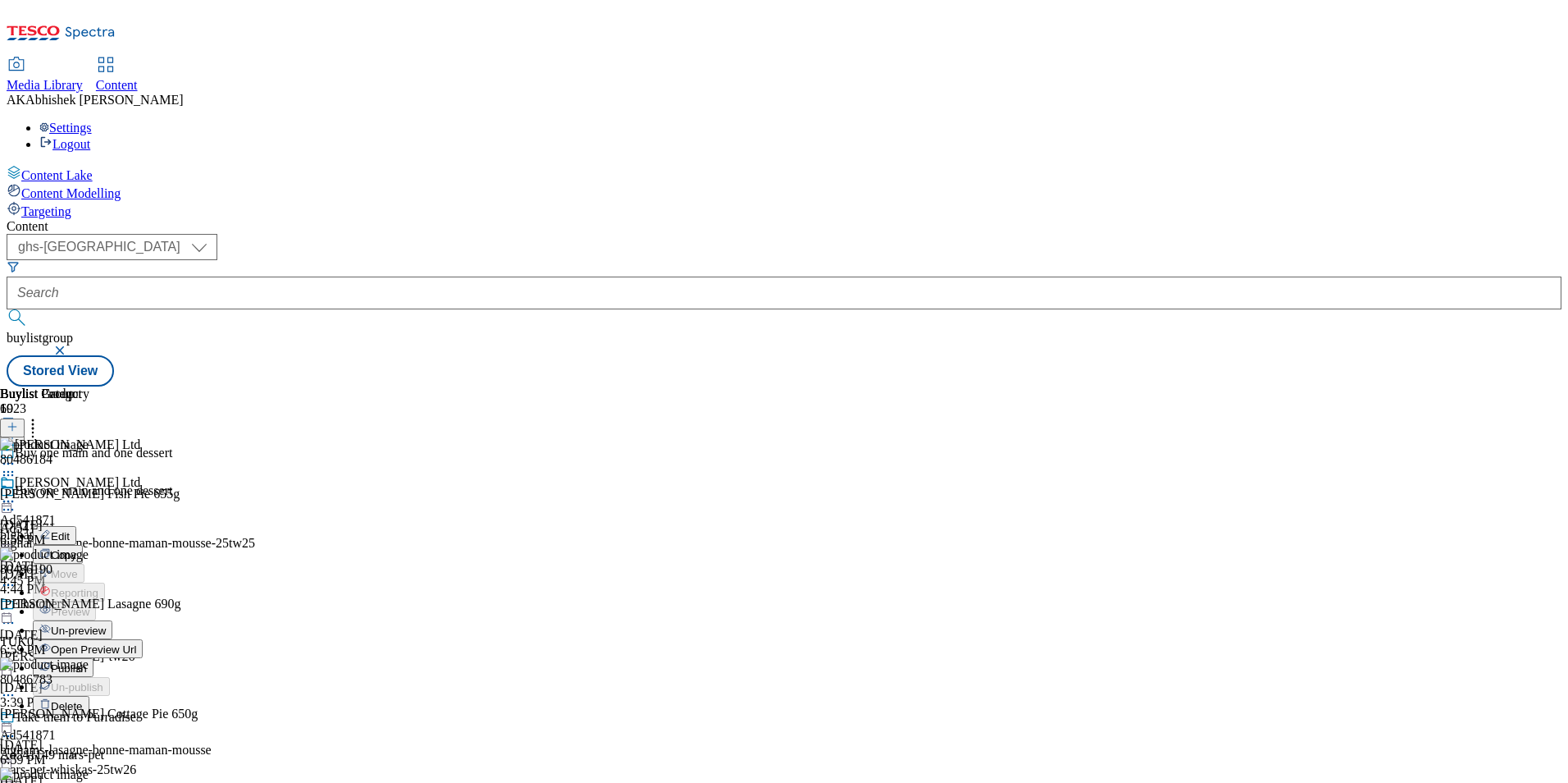
click at [106, 625] on span "Un-preview" at bounding box center [79, 630] width 55 height 12
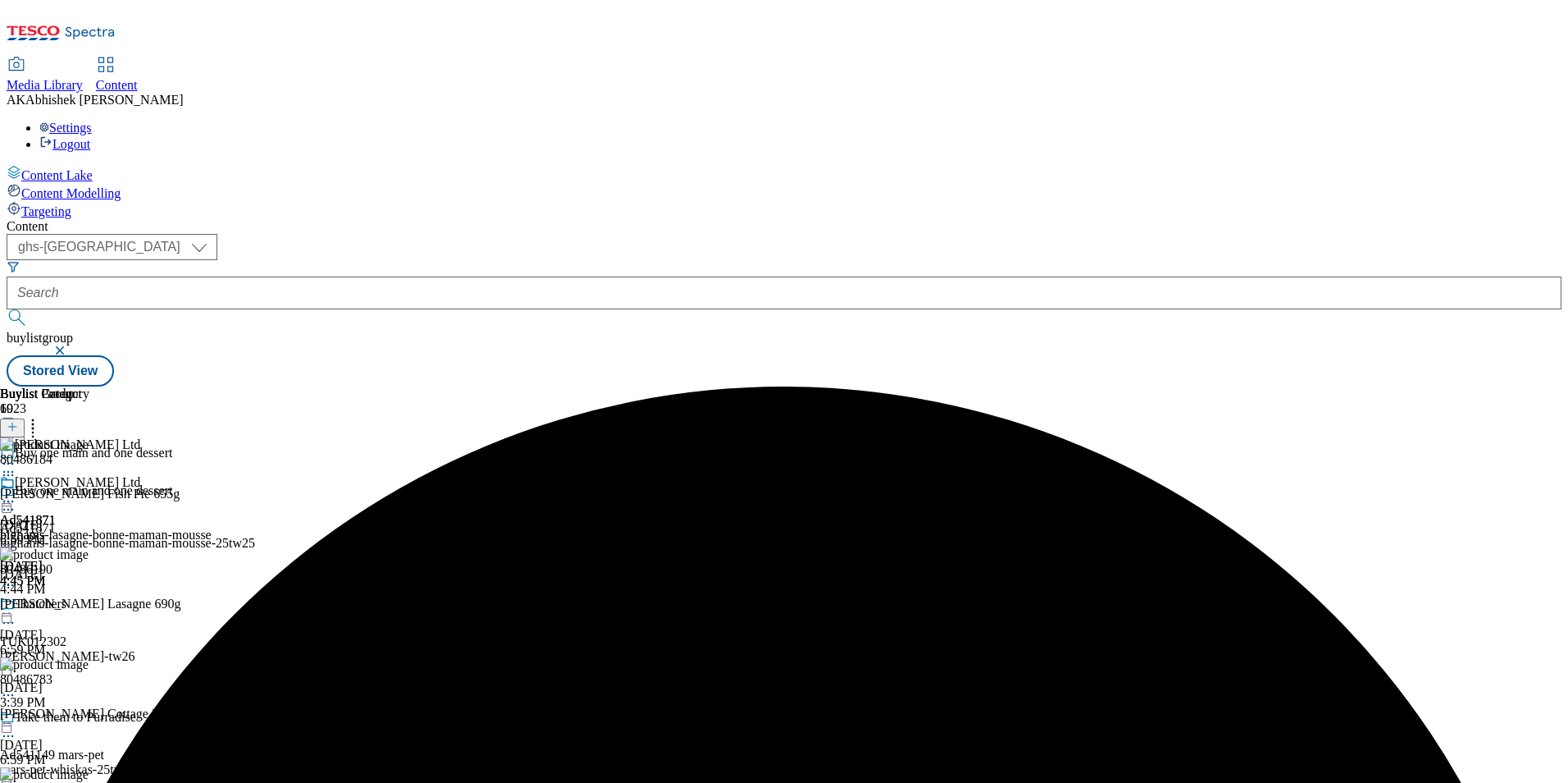
click at [16, 493] on icon at bounding box center [8, 500] width 16 height 16
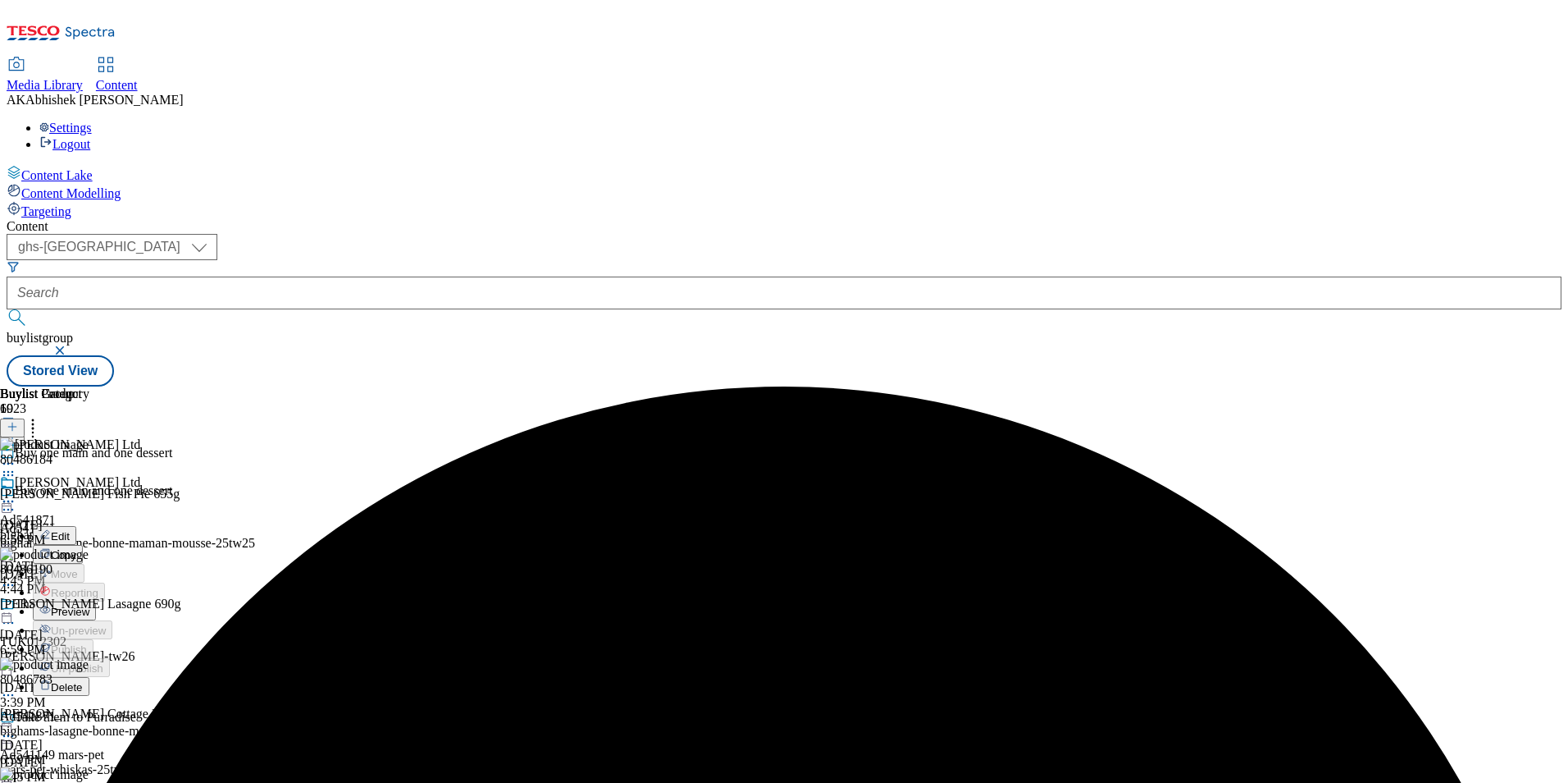
click at [89, 606] on span "Preview" at bounding box center [70, 611] width 39 height 12
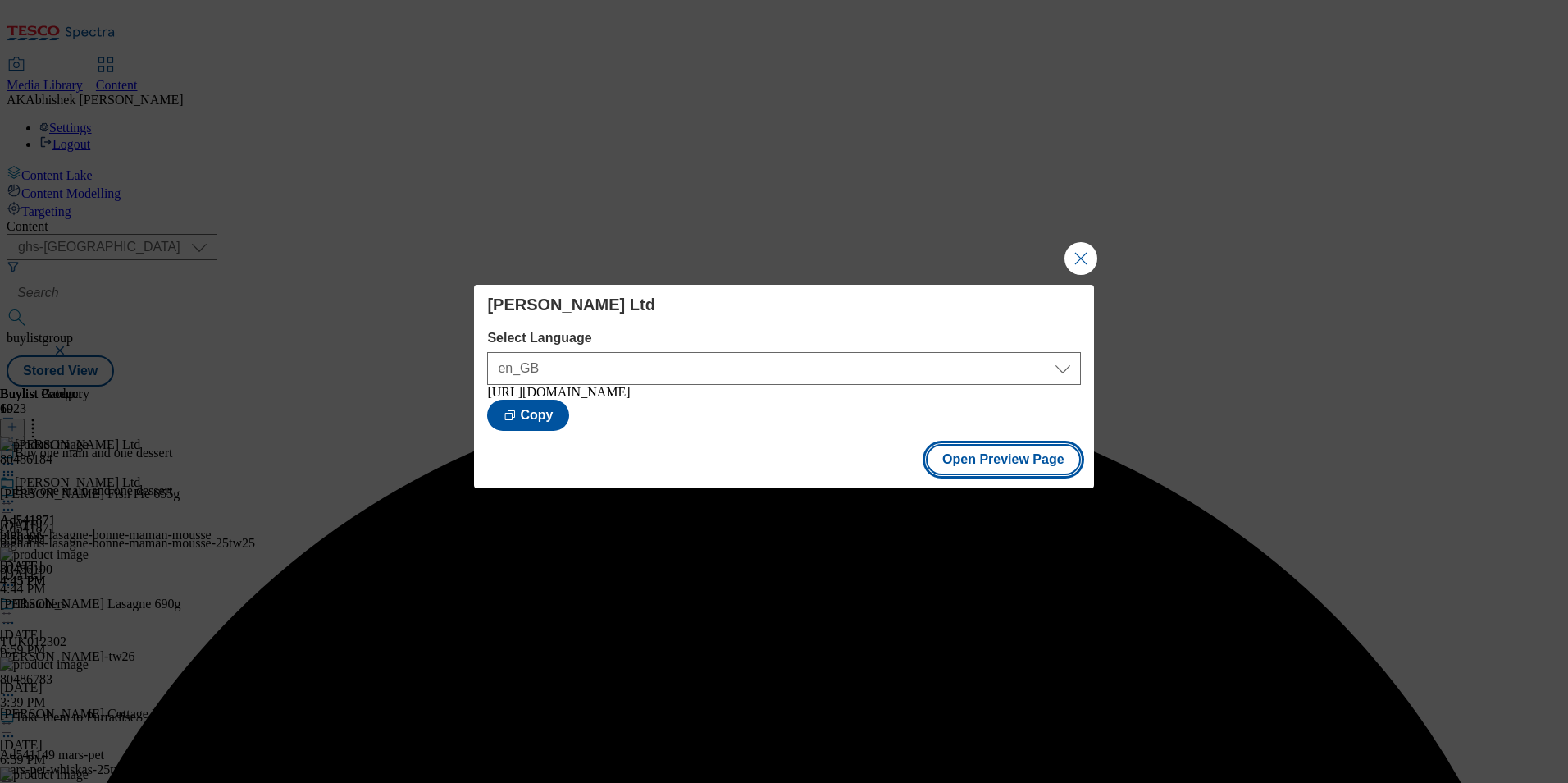
click at [1012, 457] on button "Open Preview Page" at bounding box center [1003, 459] width 155 height 31
click at [1084, 245] on button "Close Modal" at bounding box center [1080, 258] width 33 height 33
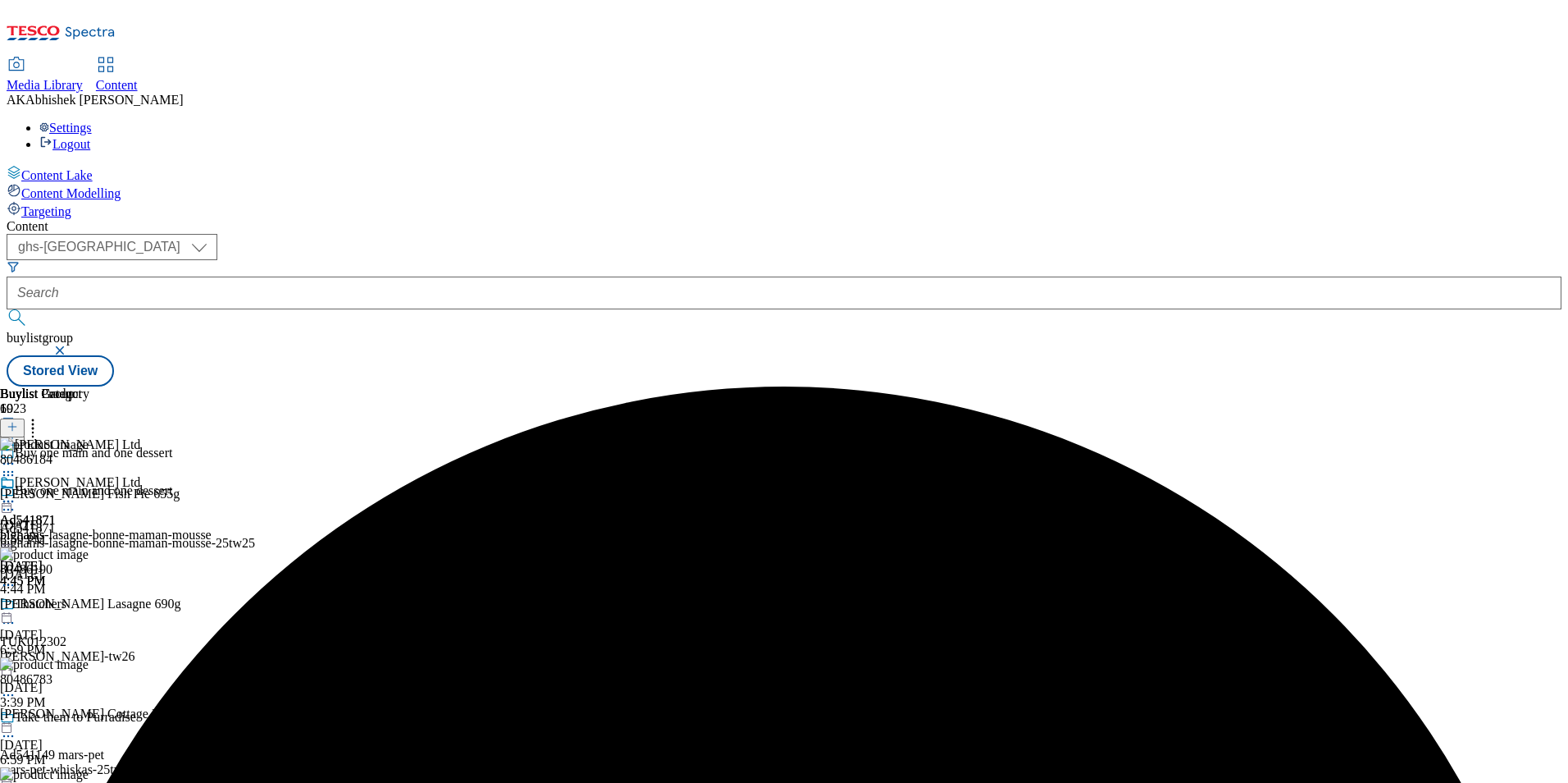
click at [16, 493] on icon at bounding box center [8, 500] width 16 height 16
click at [87, 662] on span "Publish" at bounding box center [69, 668] width 36 height 12
